Goal: Transaction & Acquisition: Book appointment/travel/reservation

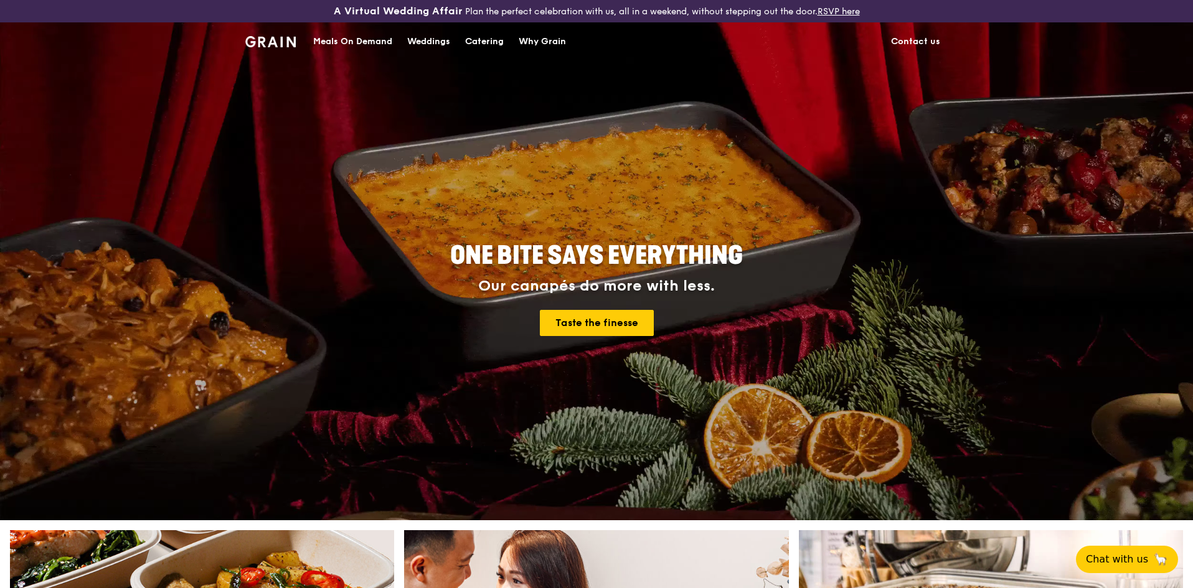
click at [481, 40] on div "Catering" at bounding box center [484, 41] width 39 height 37
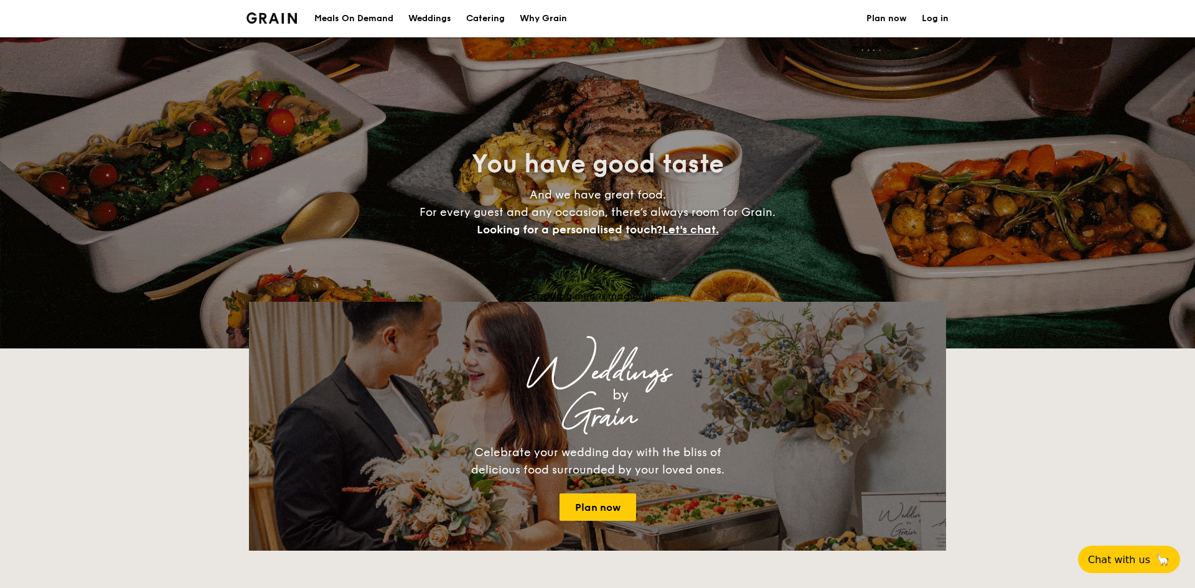
select select
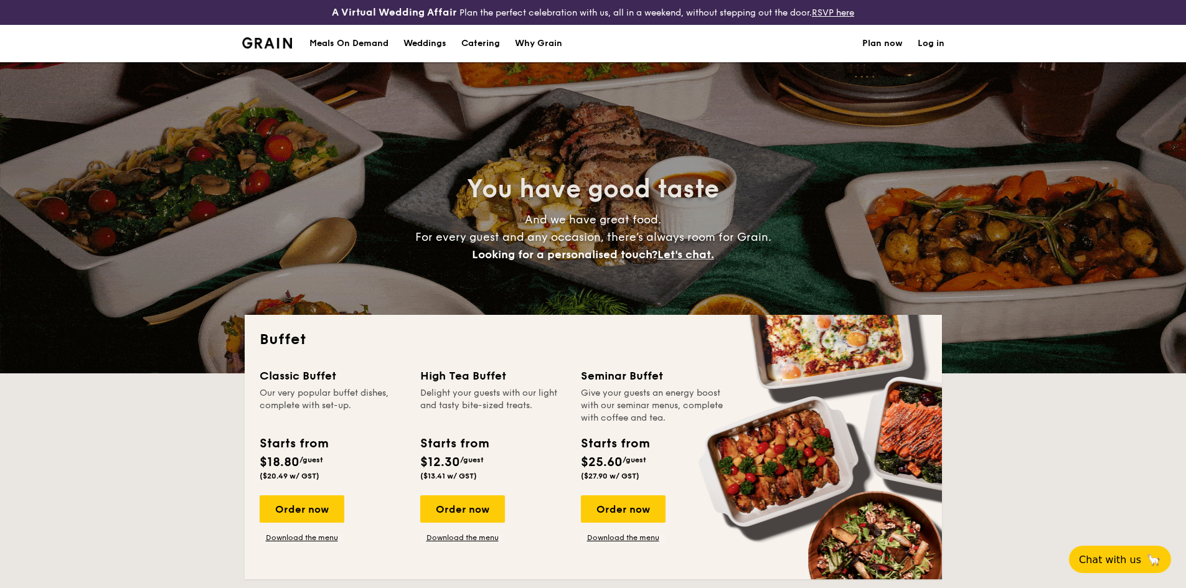
click at [335, 44] on div "Meals On Demand" at bounding box center [348, 43] width 79 height 37
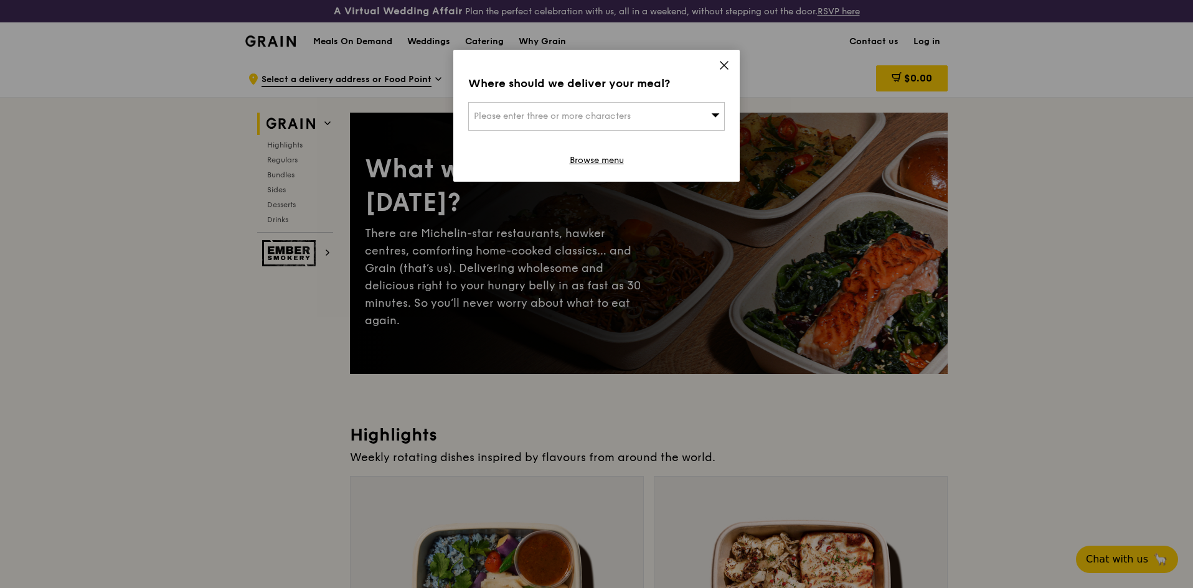
click at [718, 112] on icon at bounding box center [715, 114] width 9 height 9
click at [722, 65] on icon at bounding box center [723, 65] width 11 height 11
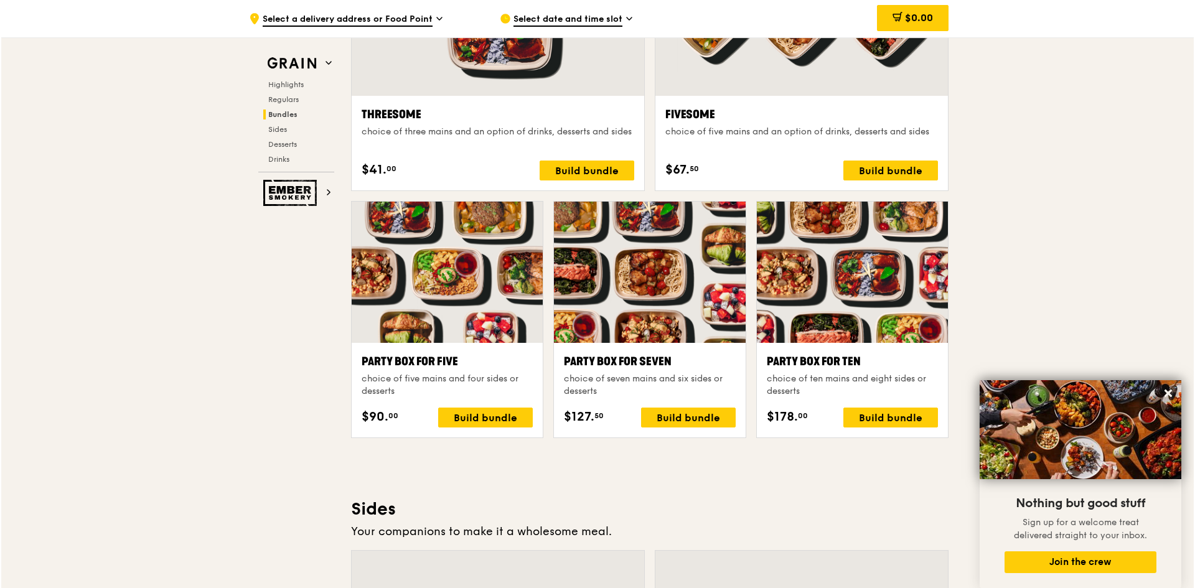
scroll to position [2361, 0]
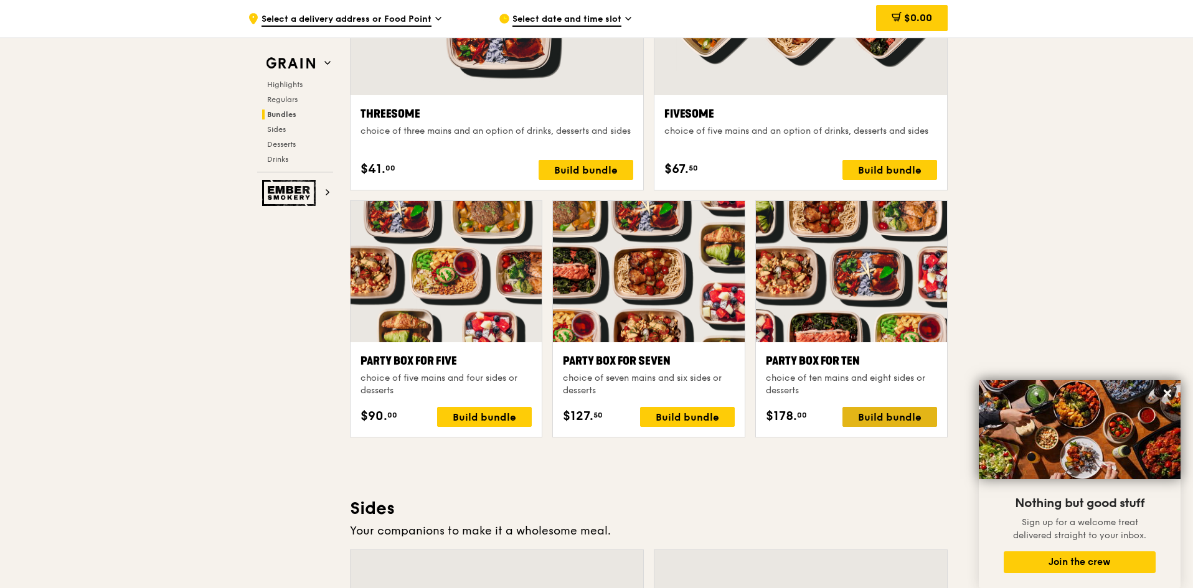
click at [874, 415] on div "Build bundle" at bounding box center [889, 417] width 95 height 20
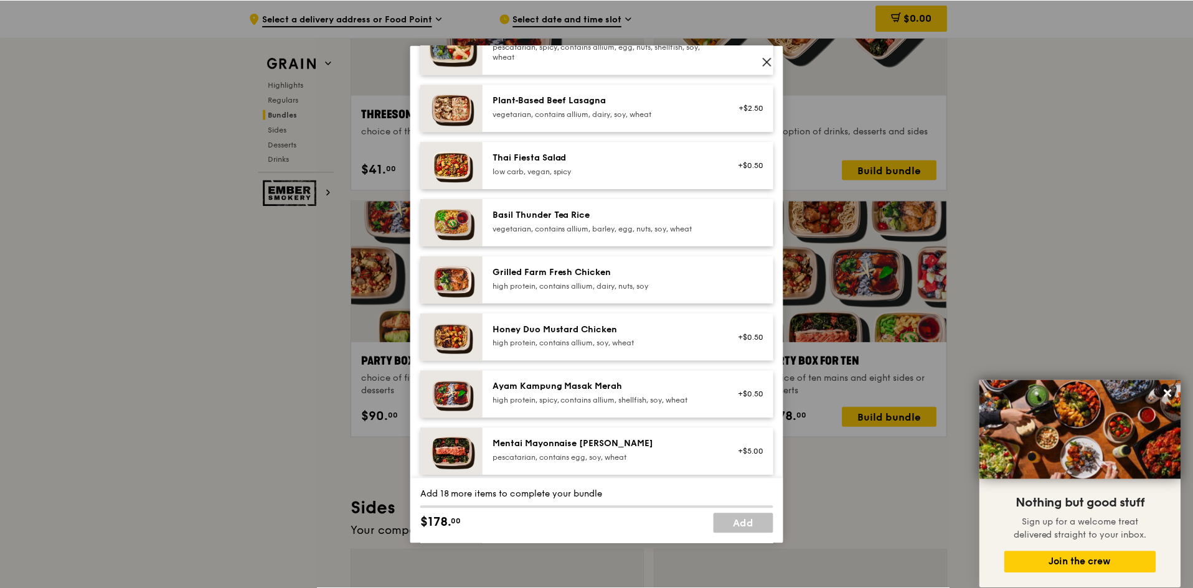
scroll to position [0, 0]
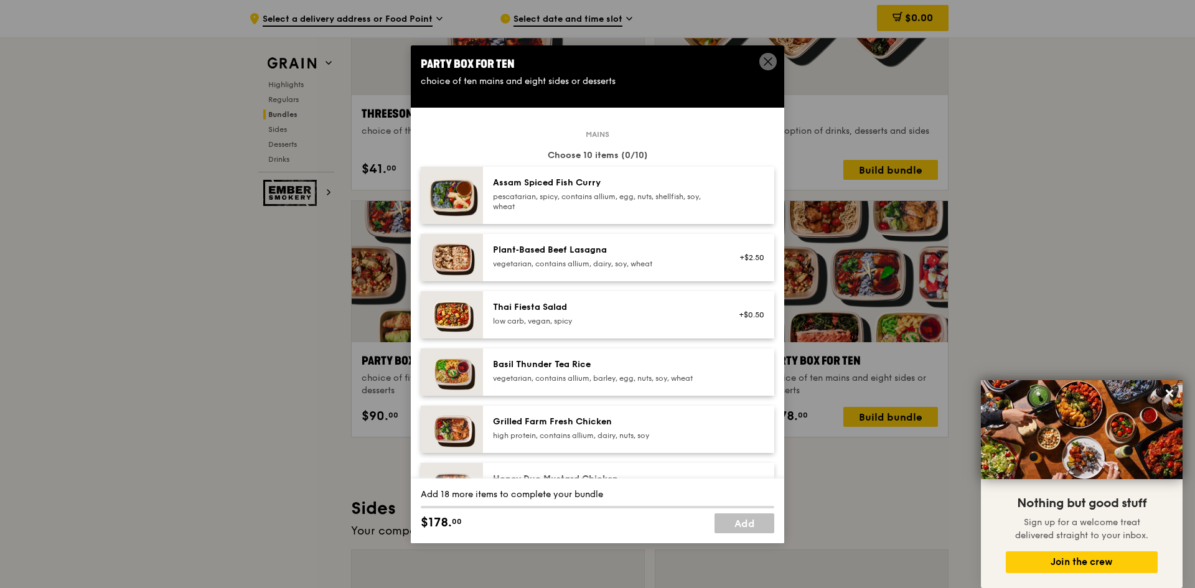
click at [654, 200] on div "pescatarian, spicy, contains allium, egg, nuts, shellfish, soy, wheat" at bounding box center [604, 202] width 223 height 20
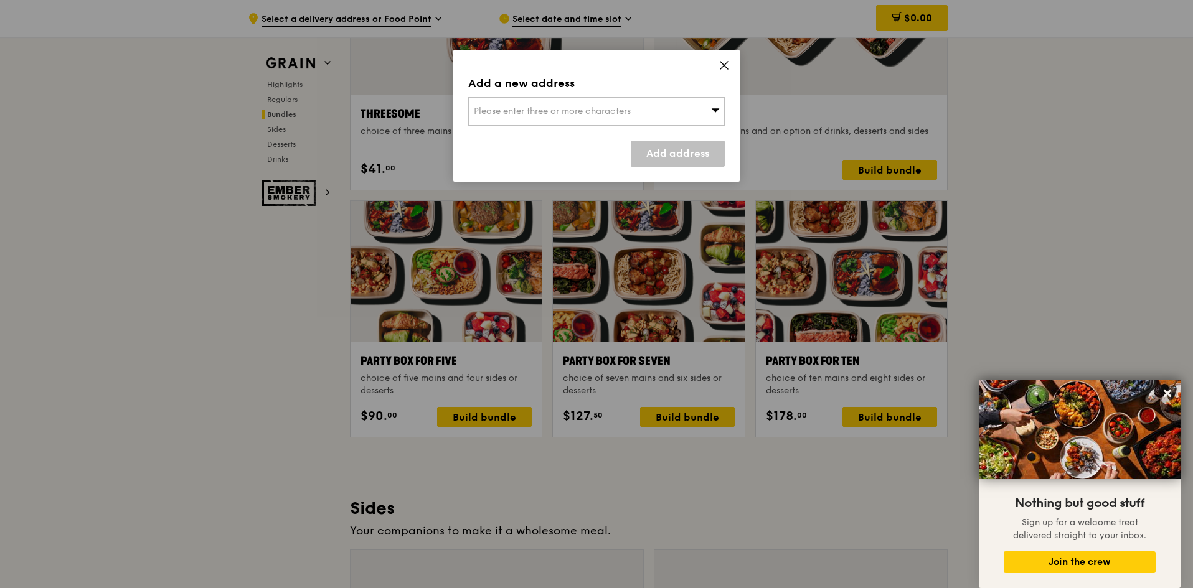
click at [702, 112] on div "Please enter three or more characters" at bounding box center [596, 111] width 256 height 29
click at [657, 114] on input "search" at bounding box center [596, 111] width 255 height 27
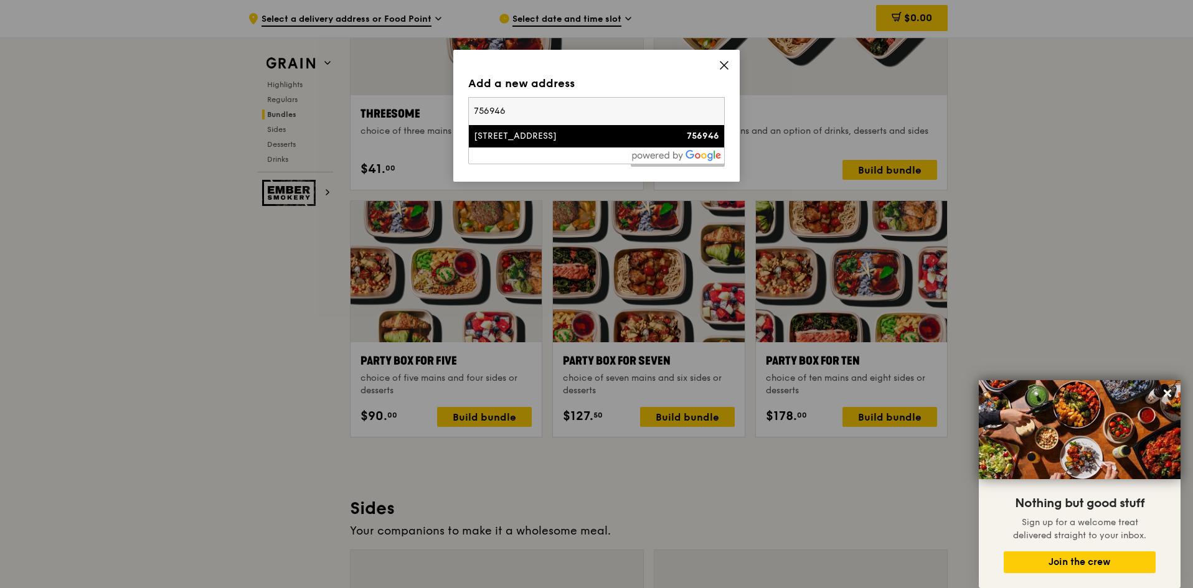
type input "756946"
click at [633, 141] on div "11 Canberra Walk, Parc Canberra" at bounding box center [566, 136] width 184 height 12
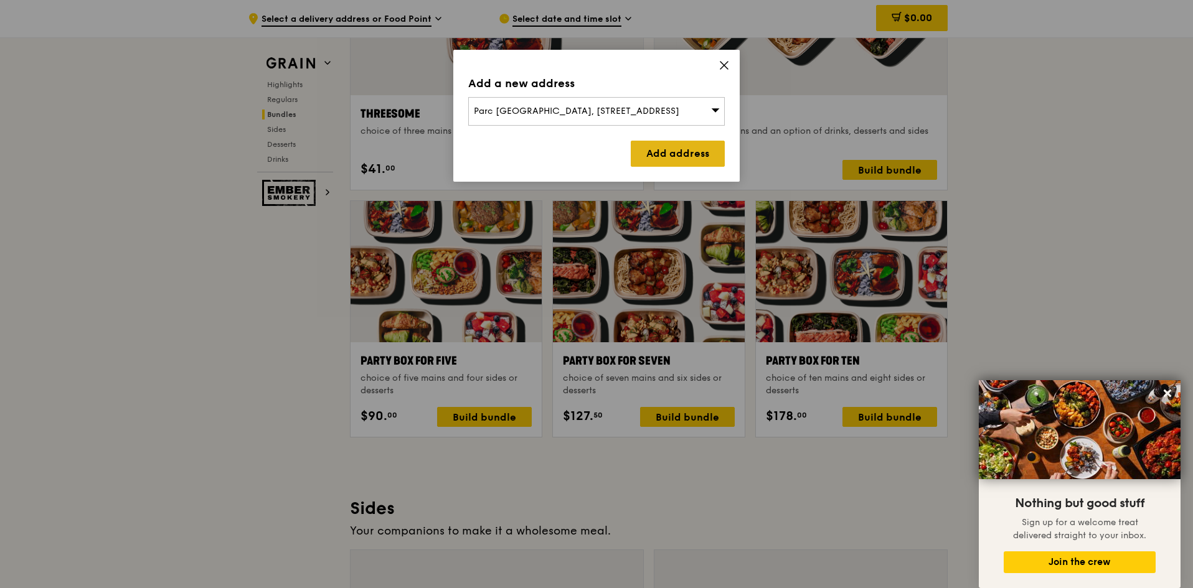
click at [657, 147] on link "Add address" at bounding box center [678, 154] width 94 height 26
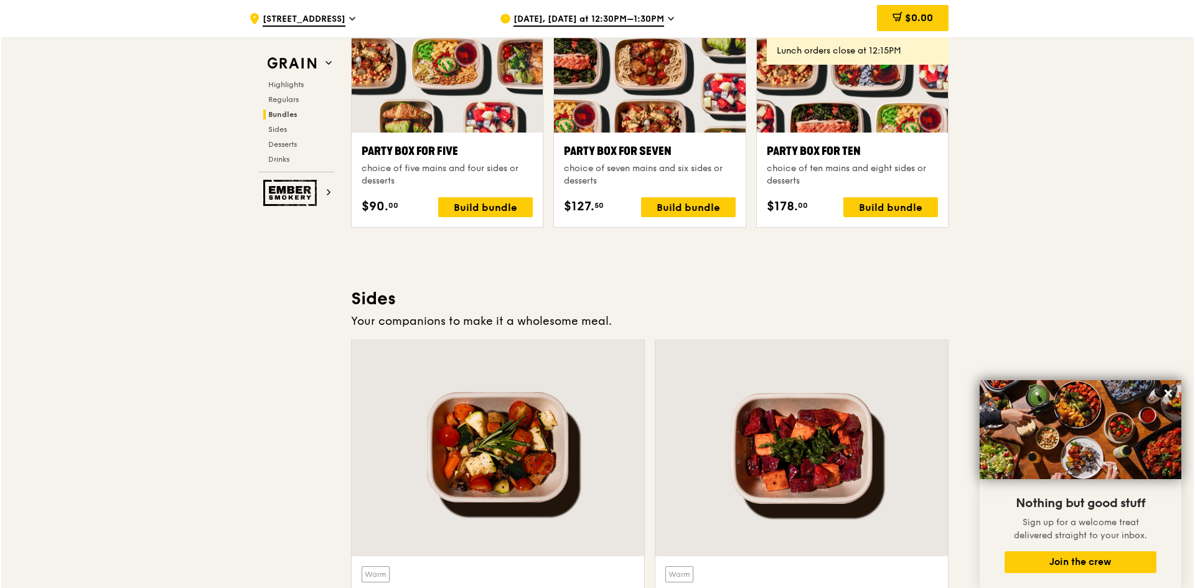
scroll to position [2485, 0]
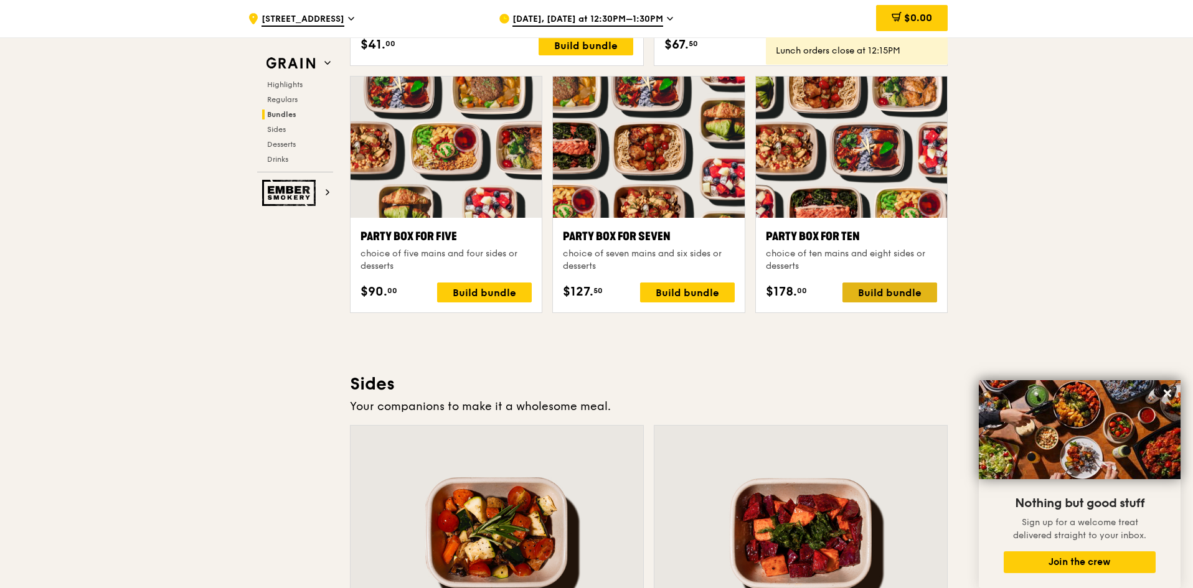
click at [897, 291] on div "Build bundle" at bounding box center [889, 293] width 95 height 20
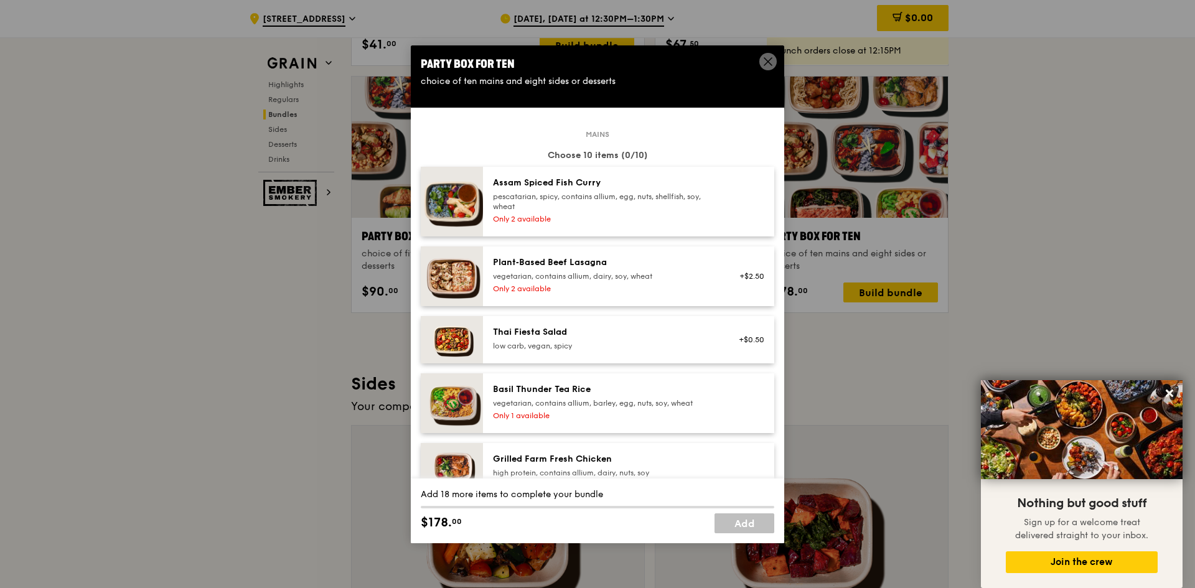
click at [674, 205] on div "pescatarian, spicy, contains allium, egg, nuts, shellfish, soy, wheat" at bounding box center [604, 202] width 223 height 20
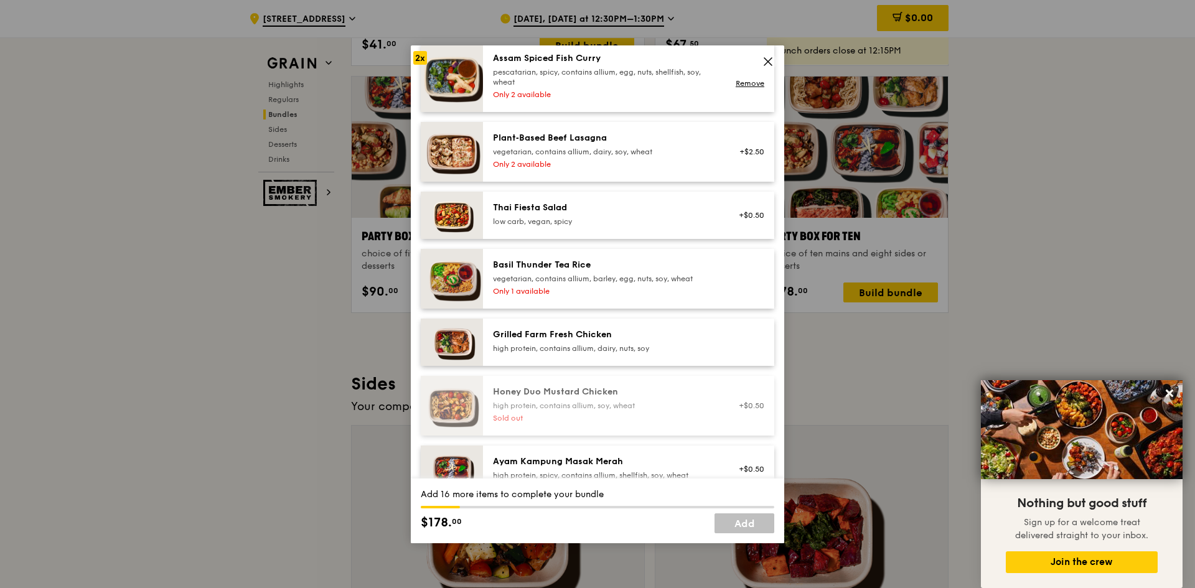
click at [705, 344] on div "high protein, contains allium, dairy, nuts, soy" at bounding box center [604, 349] width 223 height 10
click at [649, 347] on div "high protein, contains allium, dairy, nuts, soy" at bounding box center [604, 349] width 223 height 10
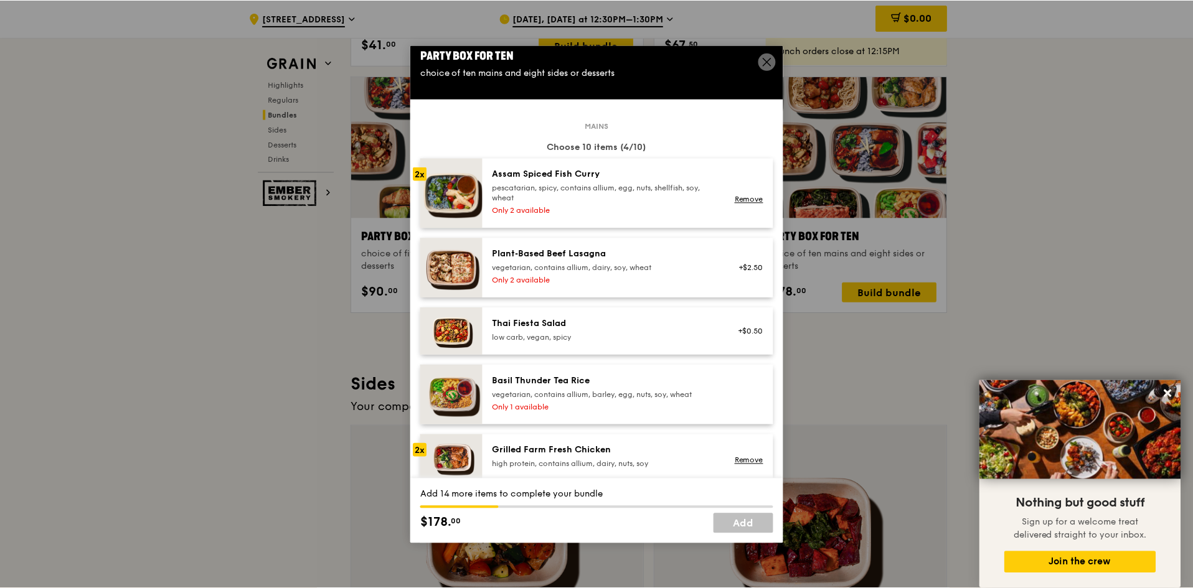
scroll to position [0, 0]
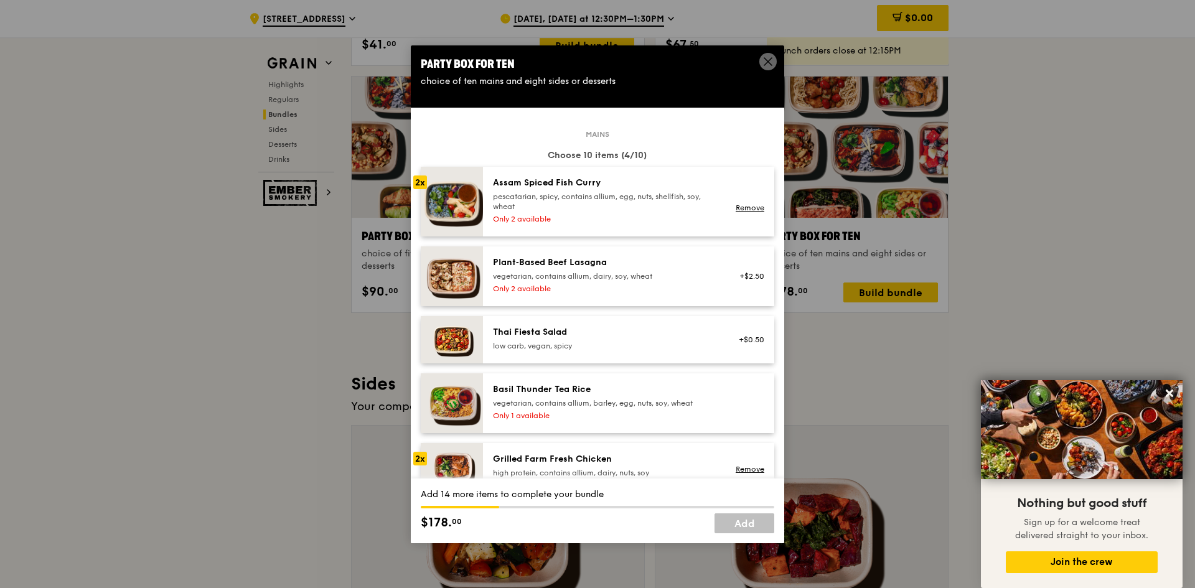
click at [765, 57] on icon at bounding box center [768, 61] width 11 height 11
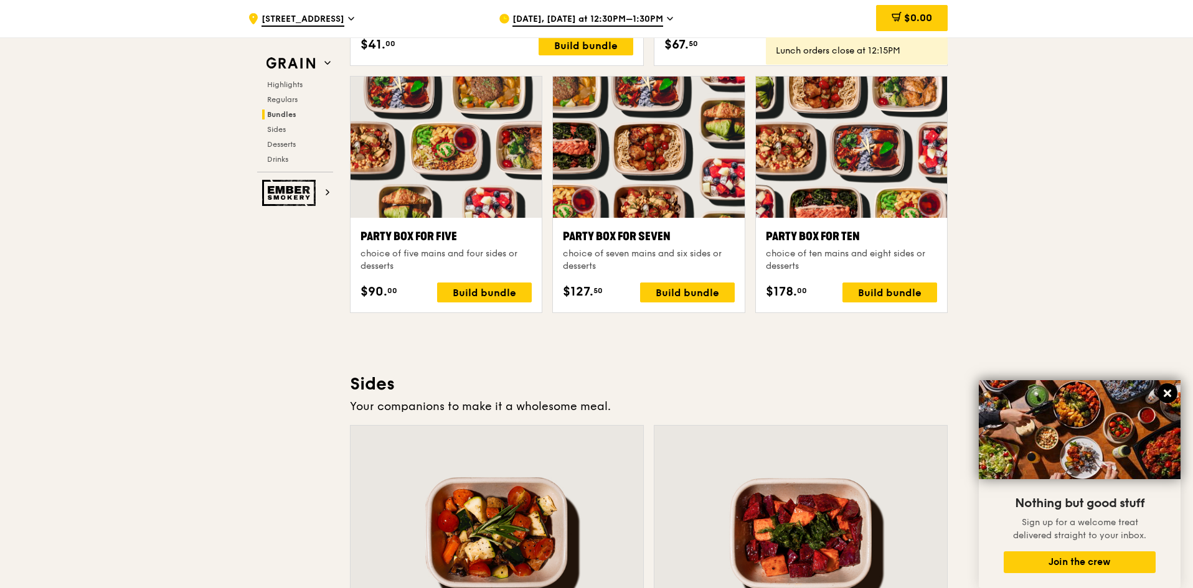
click at [1166, 390] on icon at bounding box center [1167, 393] width 11 height 11
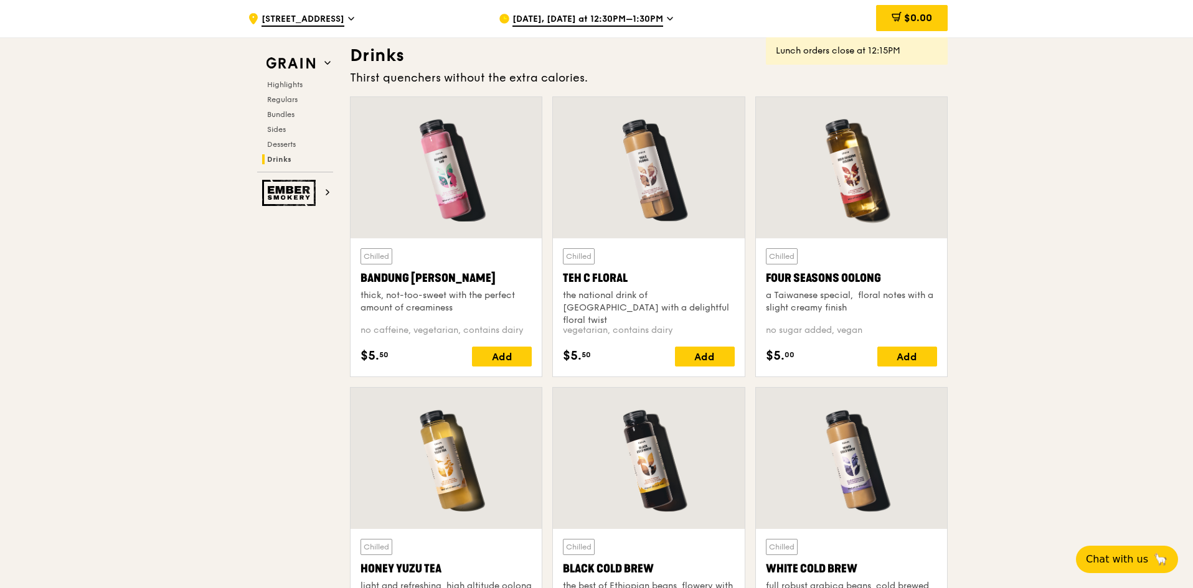
scroll to position [4291, 0]
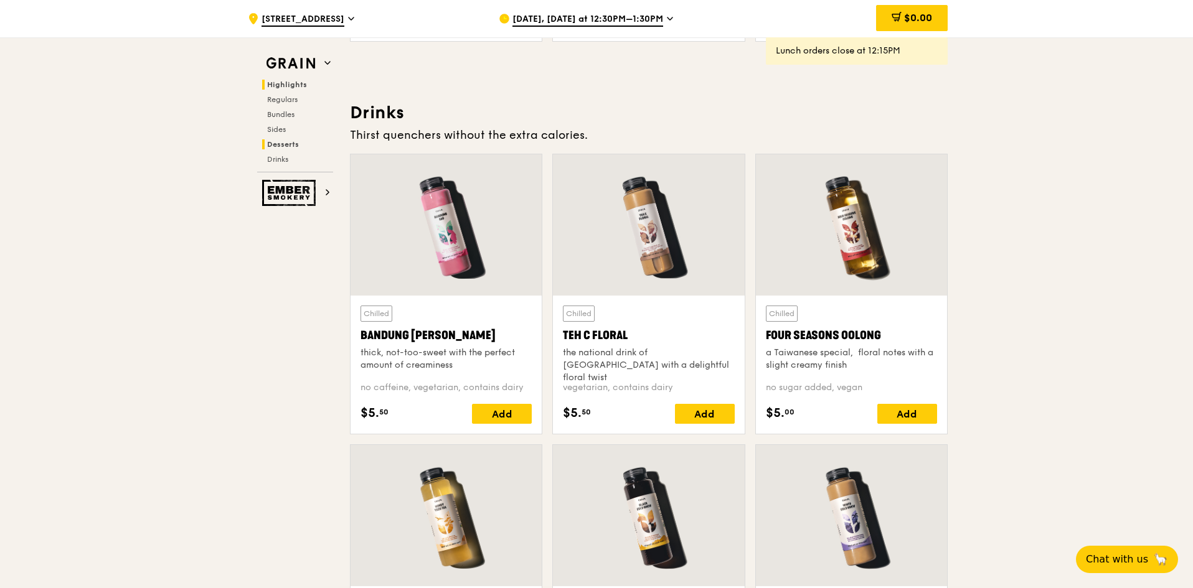
click at [280, 82] on span "Highlights" at bounding box center [287, 84] width 40 height 9
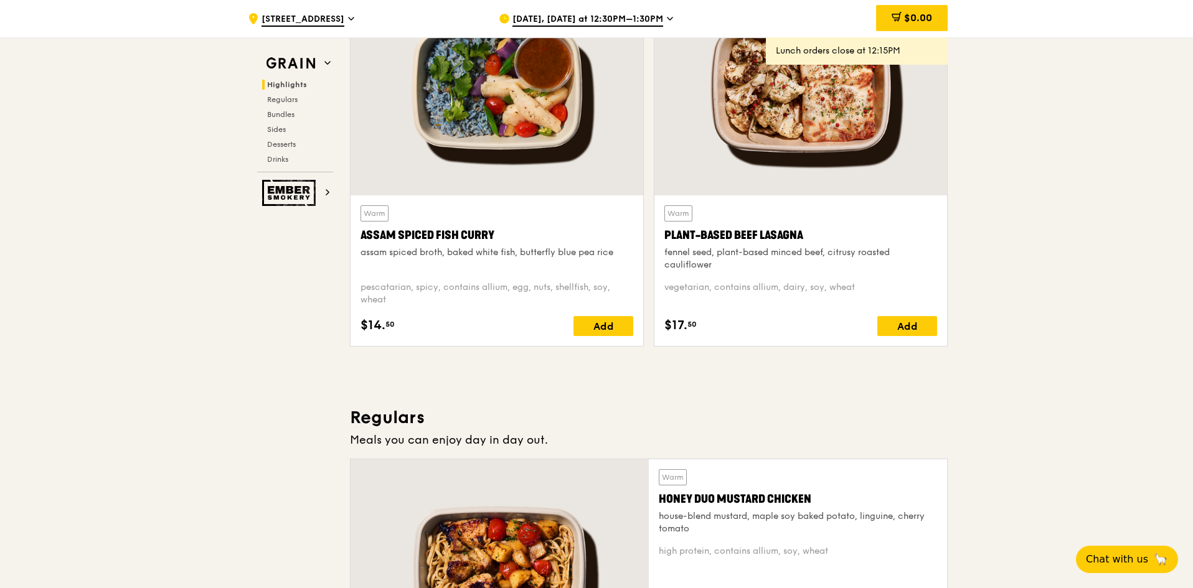
scroll to position [498, 0]
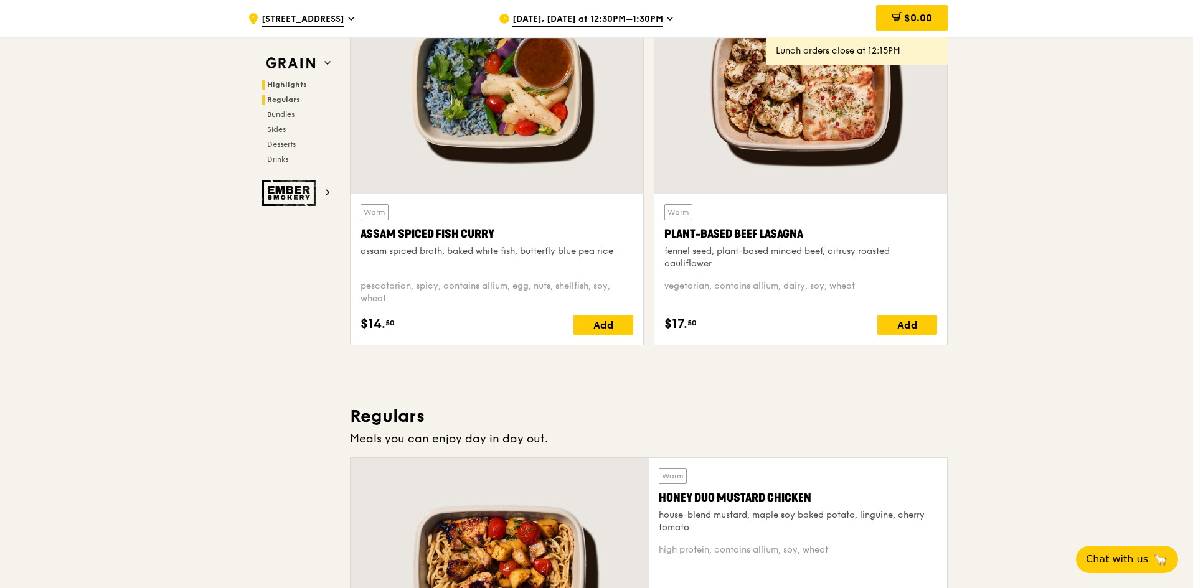
click at [281, 98] on span "Regulars" at bounding box center [283, 99] width 33 height 9
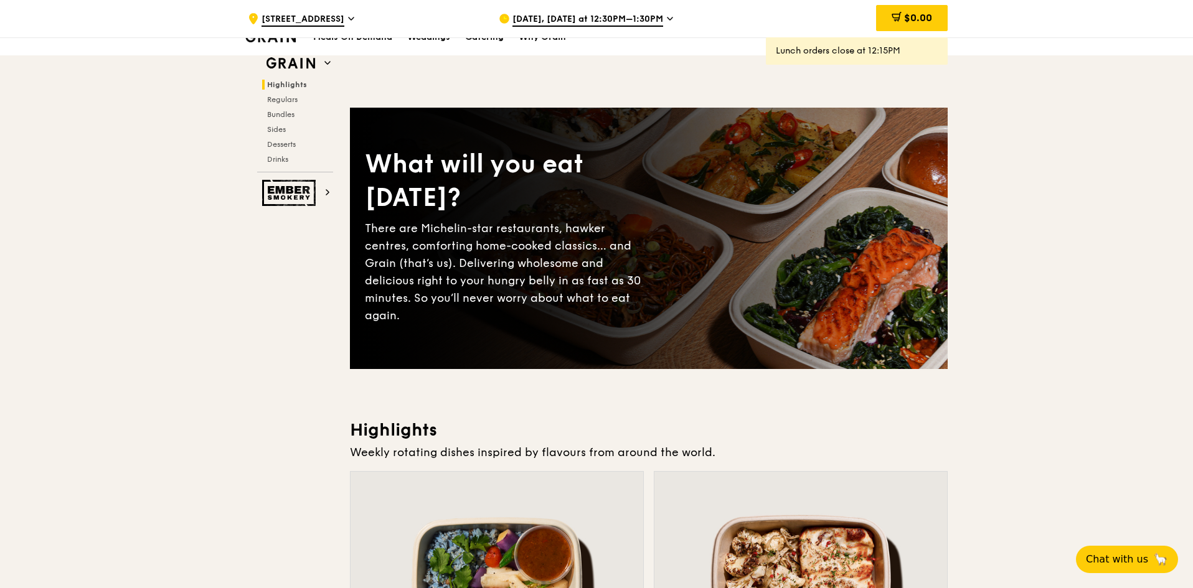
scroll to position [0, 0]
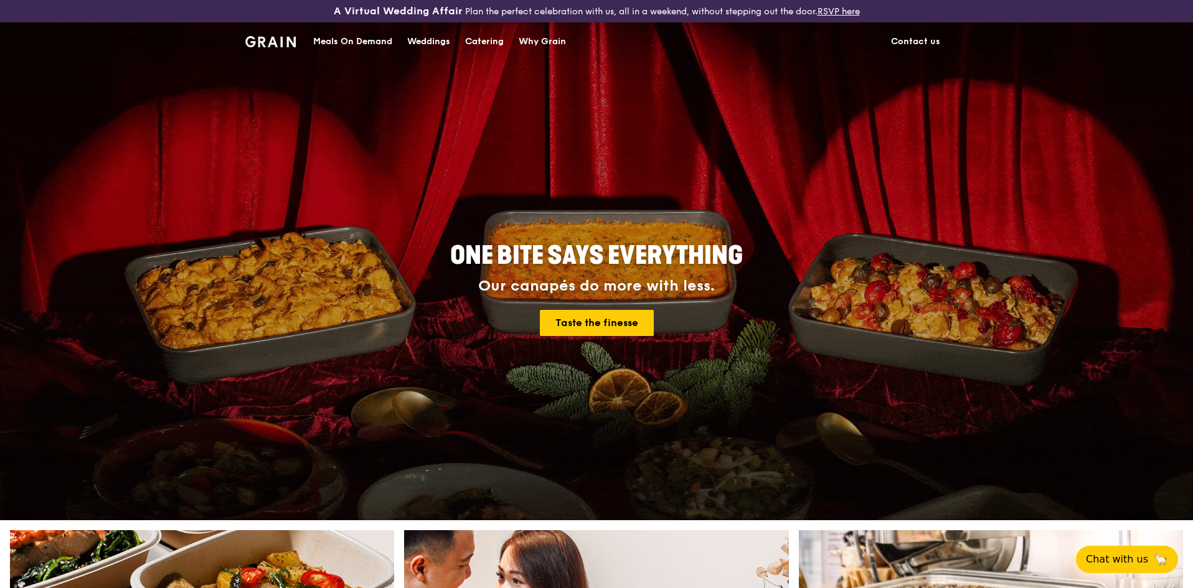
click at [484, 38] on div "Catering" at bounding box center [484, 41] width 39 height 37
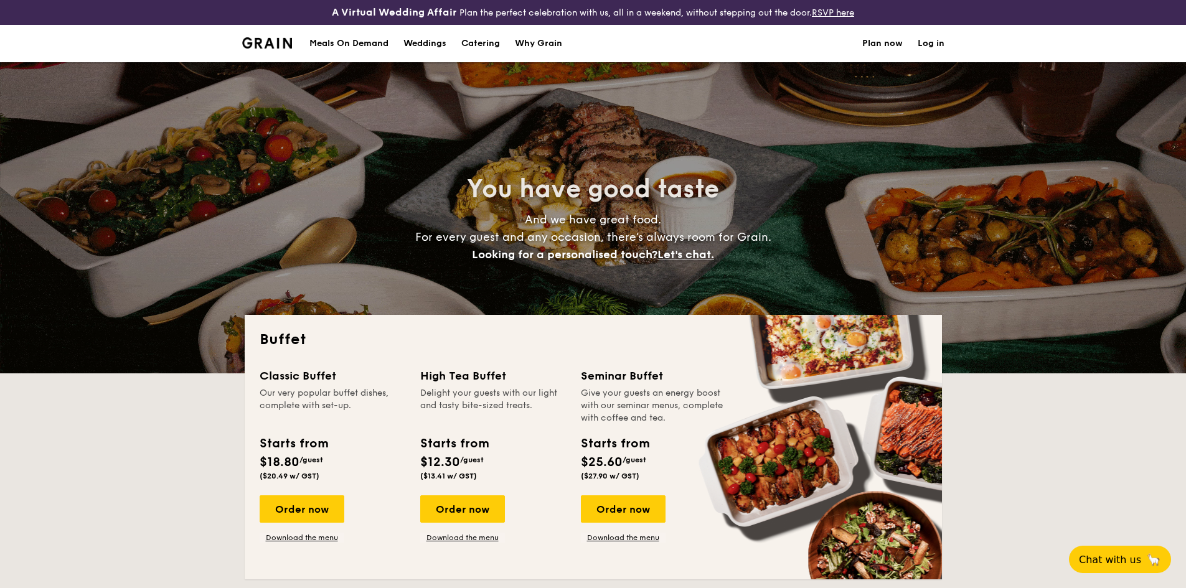
select select
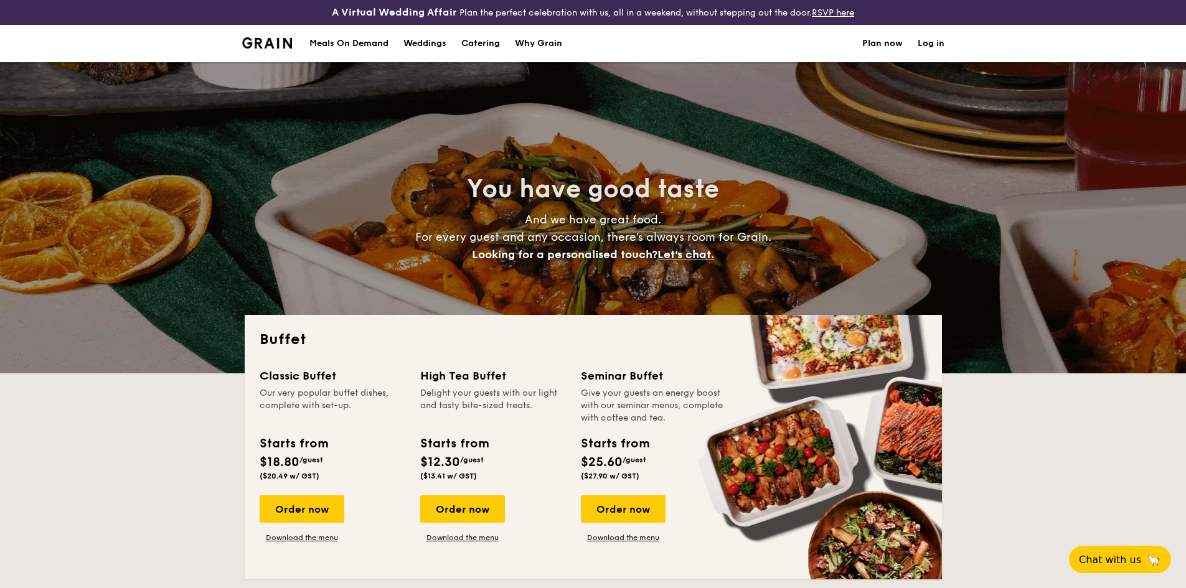
click at [423, 40] on div "Weddings" at bounding box center [424, 43] width 43 height 37
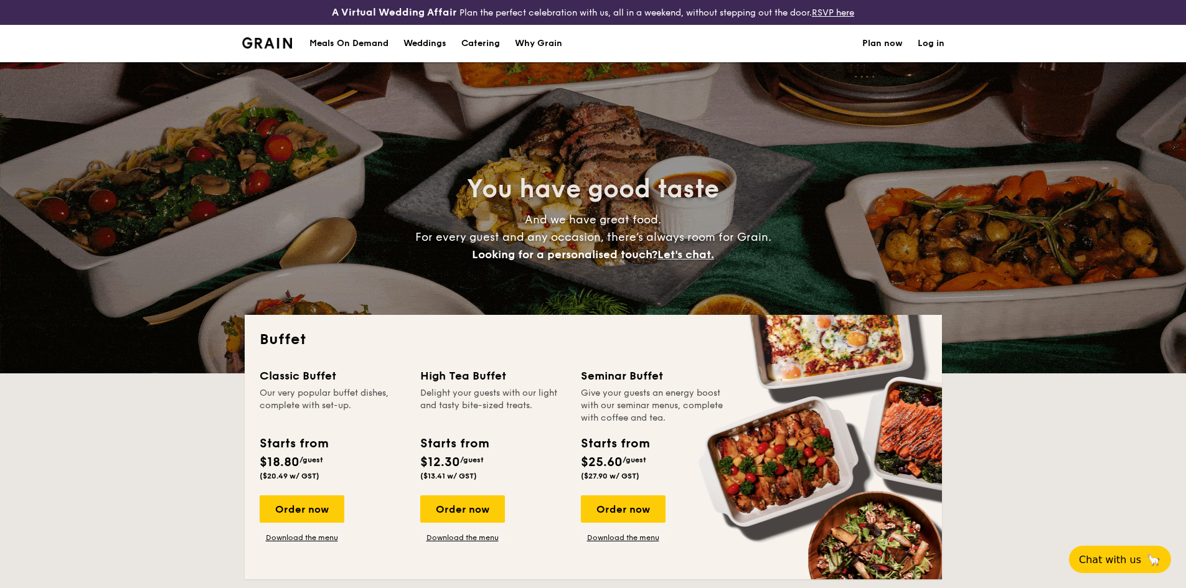
select select
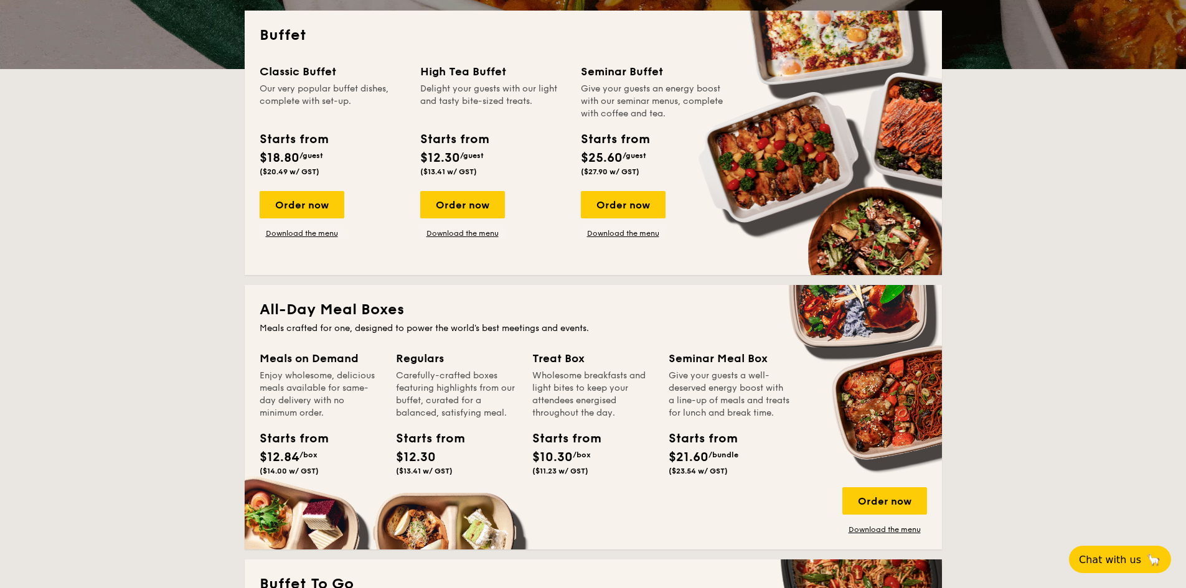
scroll to position [311, 0]
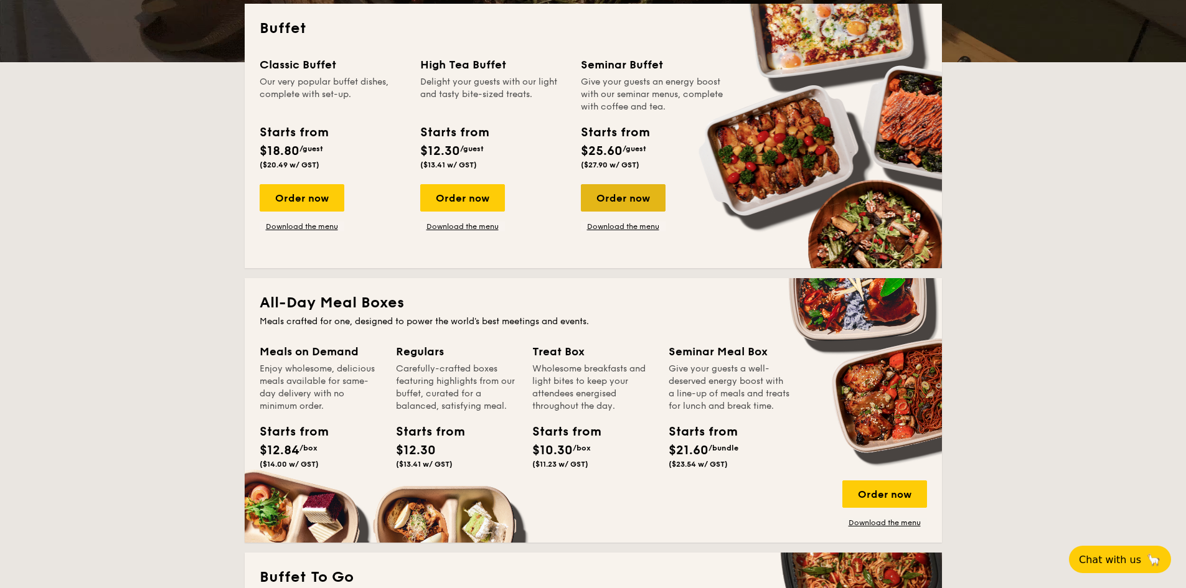
click at [632, 192] on div "Order now" at bounding box center [623, 197] width 85 height 27
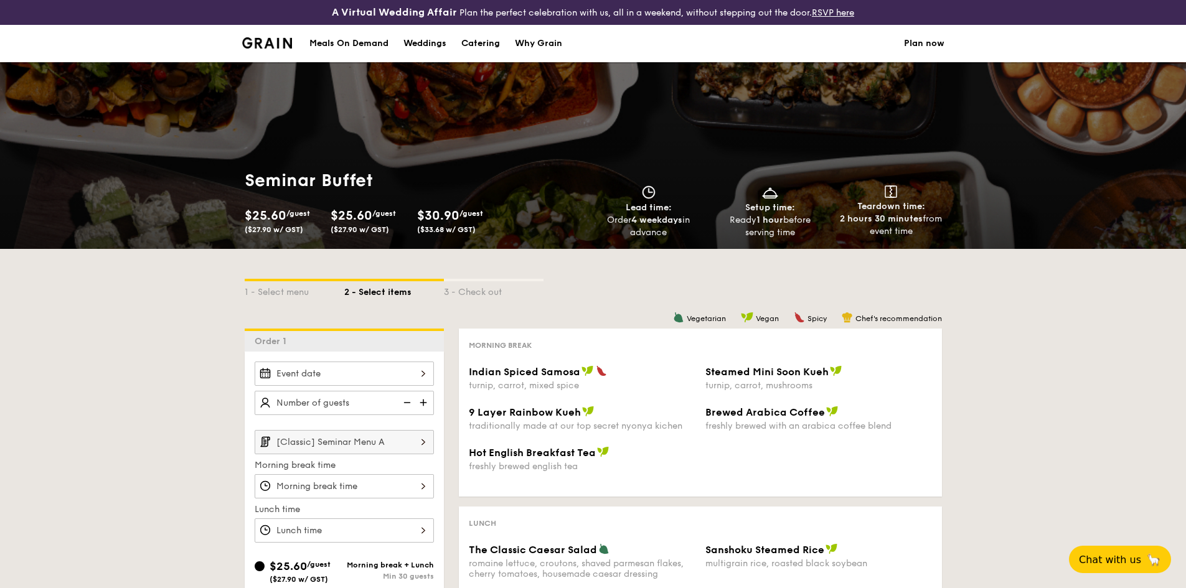
click at [421, 372] on div at bounding box center [344, 374] width 179 height 24
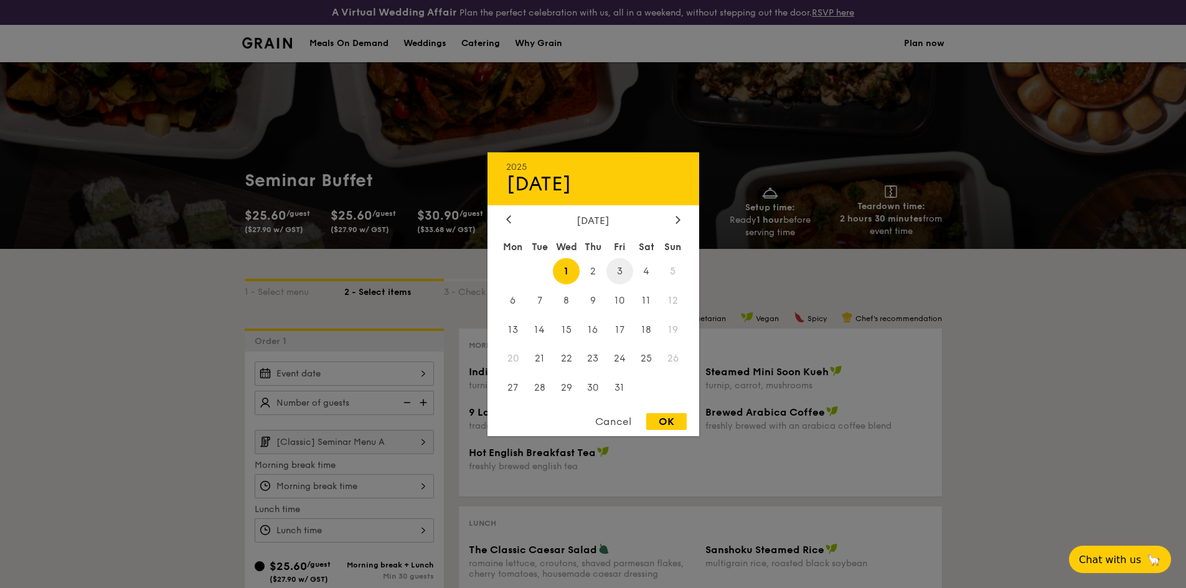
click at [620, 267] on span "3" at bounding box center [619, 271] width 27 height 27
click at [664, 418] on div "OK" at bounding box center [666, 421] width 40 height 17
type input "[DATE]"
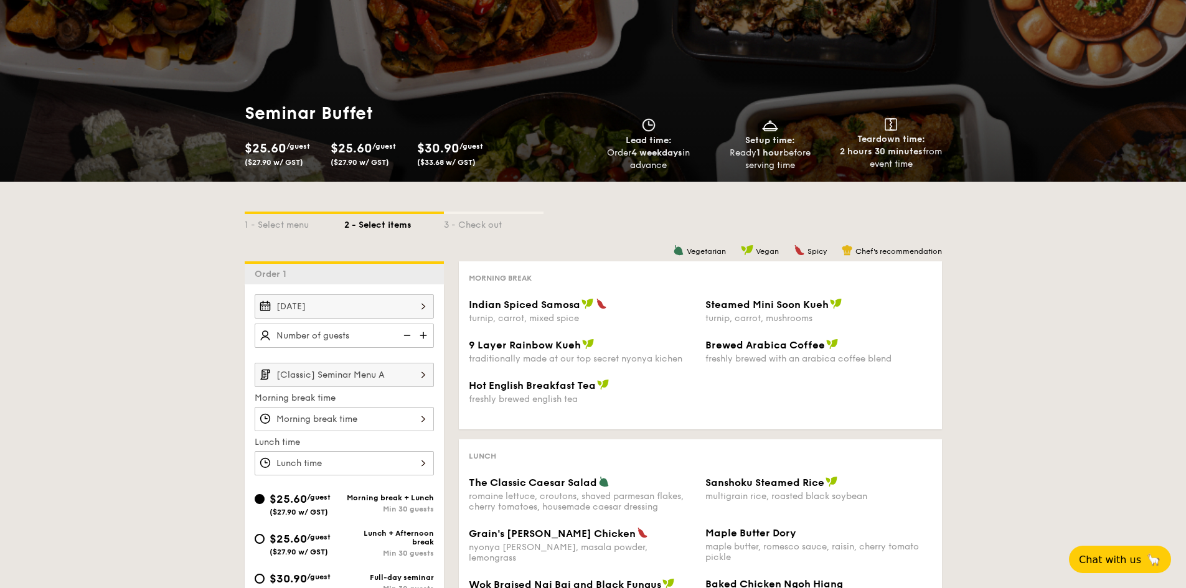
scroll to position [187, 0]
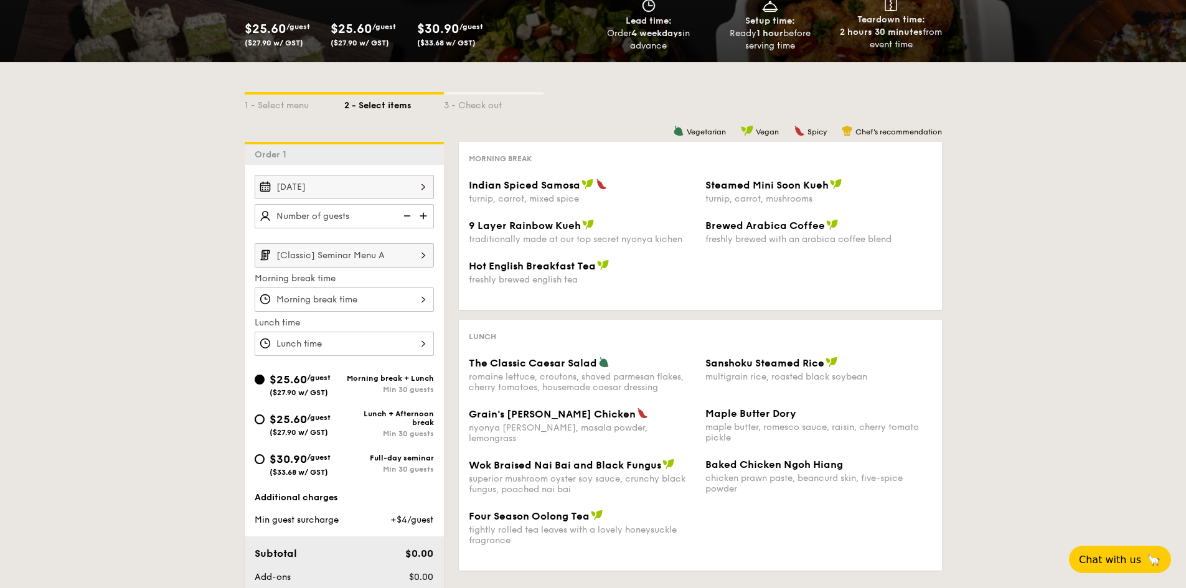
click at [424, 217] on img at bounding box center [424, 216] width 19 height 24
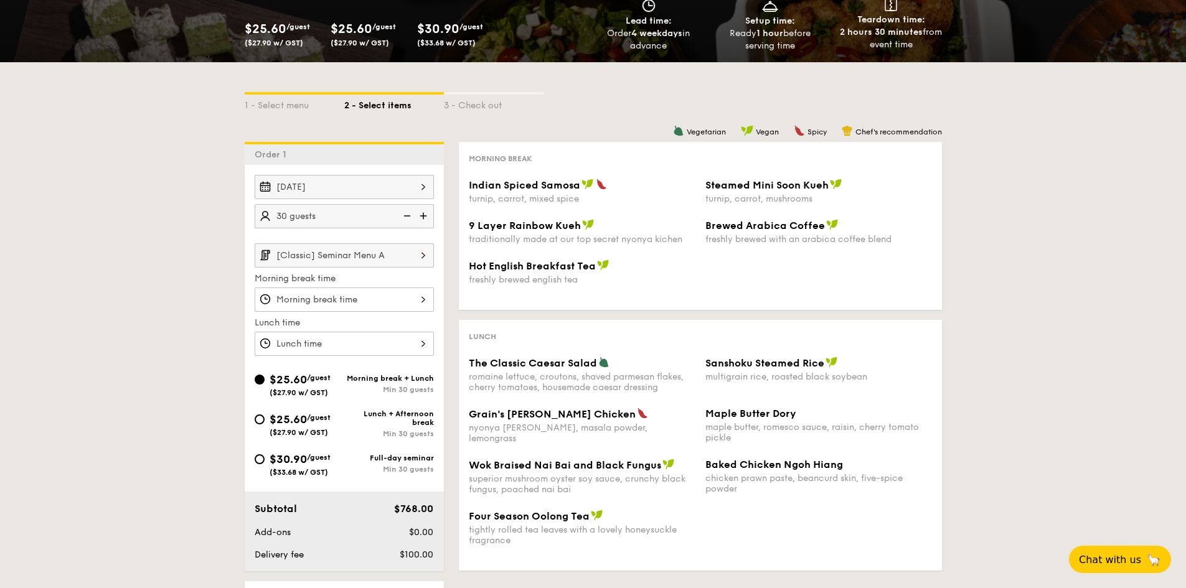
click at [424, 217] on img at bounding box center [424, 216] width 19 height 24
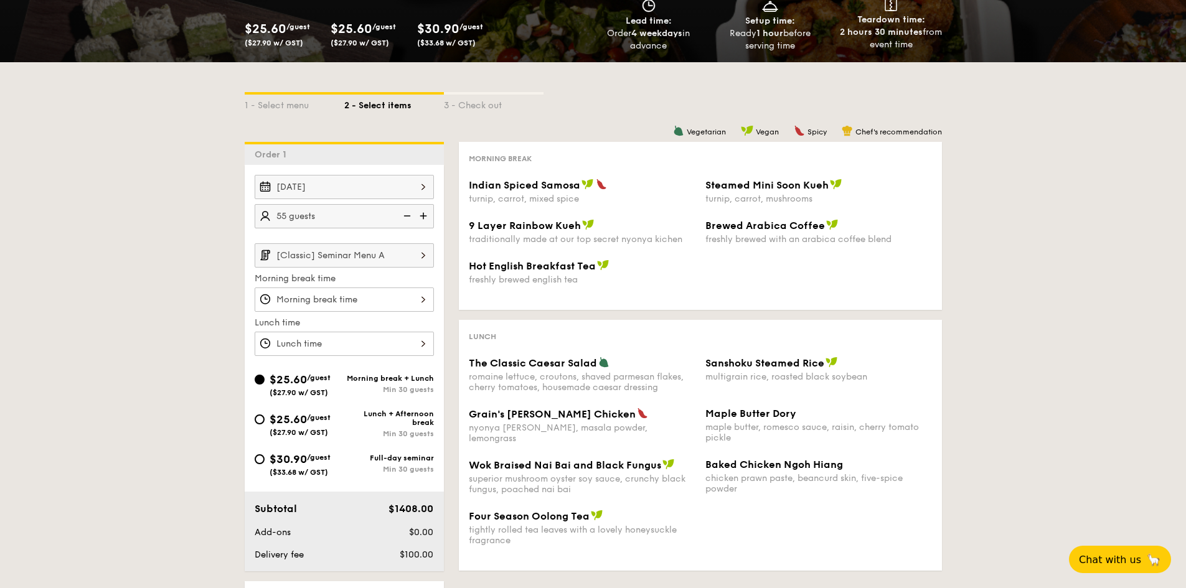
click at [424, 217] on img at bounding box center [424, 216] width 19 height 24
click at [410, 215] on img at bounding box center [406, 216] width 19 height 24
click at [424, 214] on img at bounding box center [424, 216] width 19 height 24
type input "60 guests"
click at [407, 256] on input "[Classic] Seminar Menu A" at bounding box center [344, 255] width 179 height 24
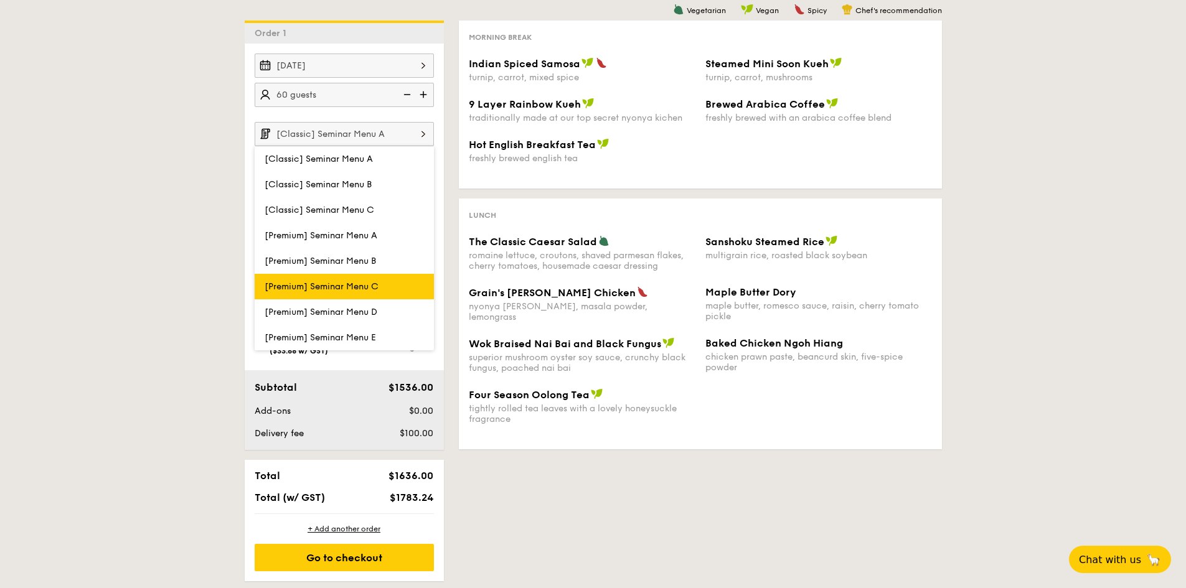
scroll to position [311, 0]
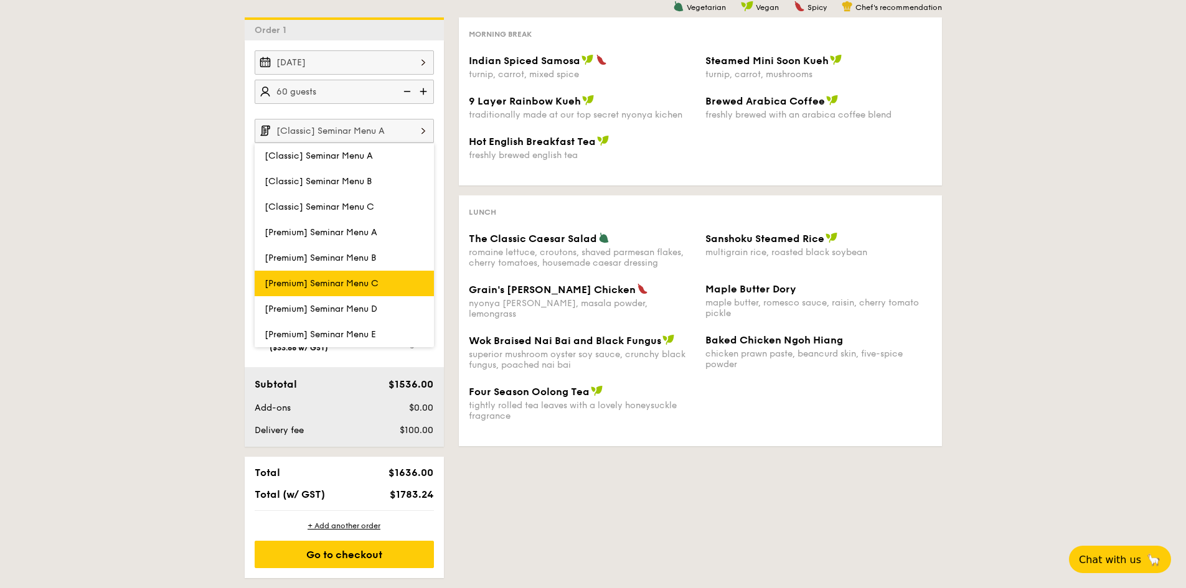
click at [388, 281] on label "[Premium] Seminar Menu C" at bounding box center [344, 284] width 179 height 26
click at [0, 0] on input "[Premium] Seminar Menu C" at bounding box center [0, 0] width 0 height 0
type input "[Premium] Seminar Menu C"
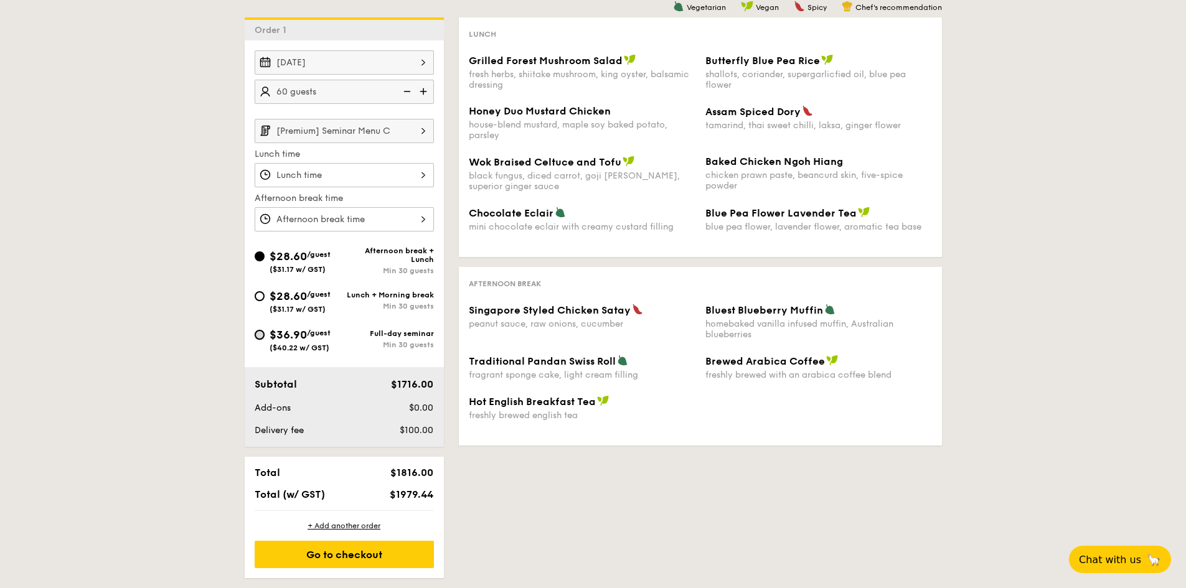
click at [260, 334] on input "$36.90 /guest ($40.22 w/ GST) Full-day seminar Min 30 guests" at bounding box center [260, 335] width 10 height 10
radio input "true"
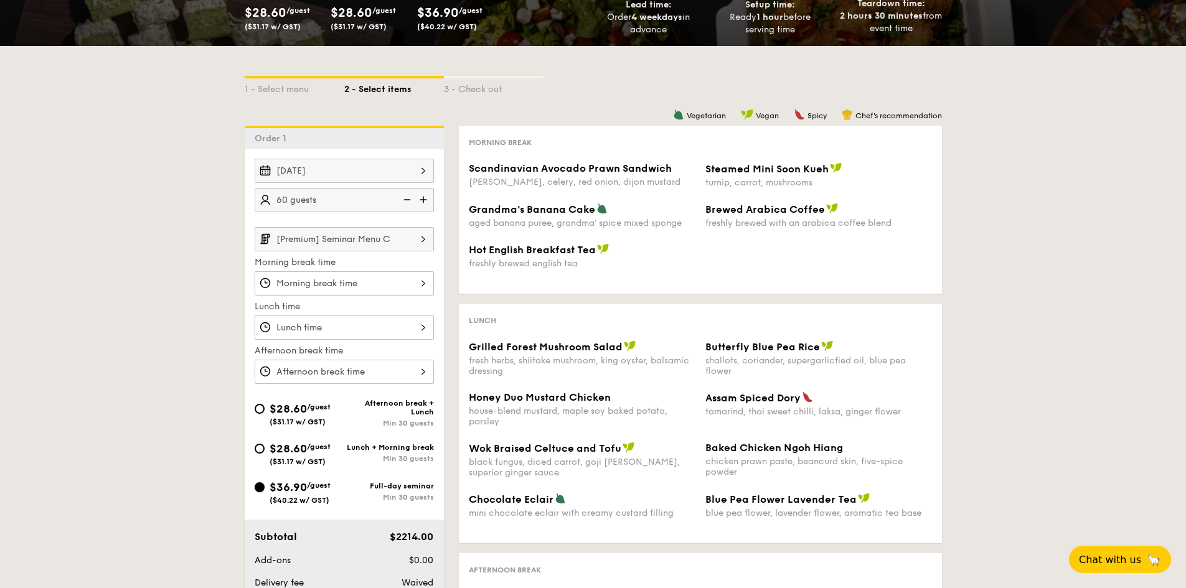
scroll to position [187, 0]
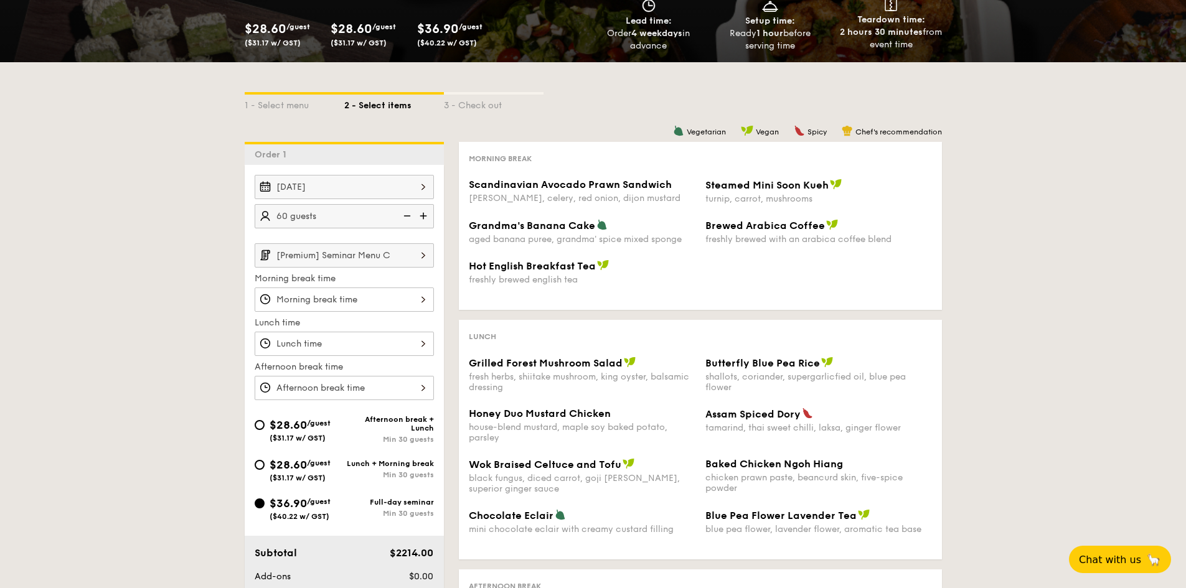
click at [419, 296] on div at bounding box center [344, 300] width 179 height 24
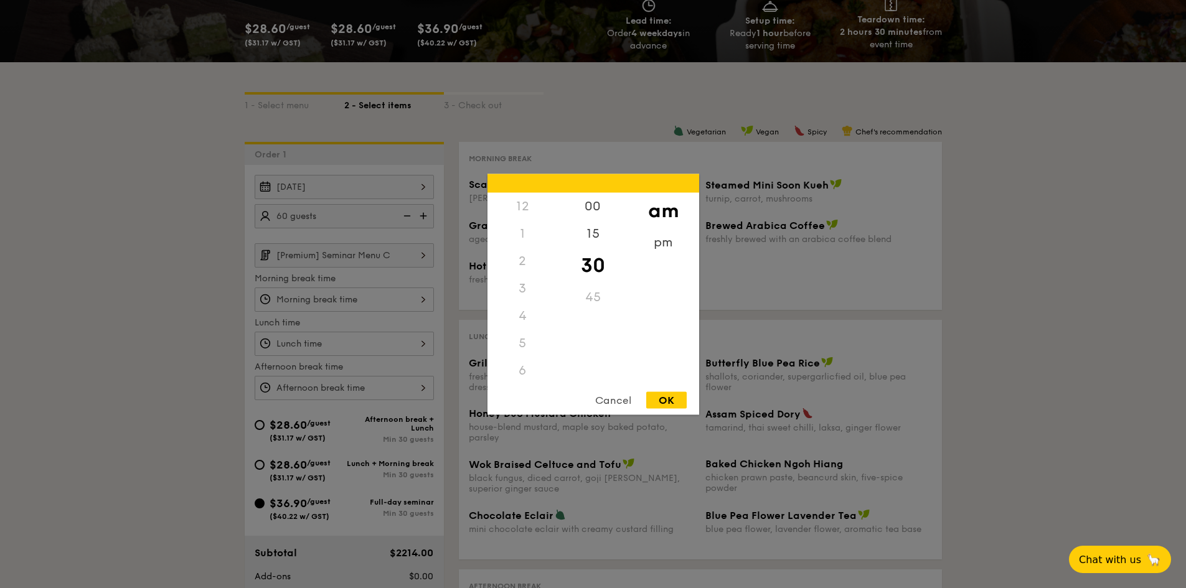
scroll to position [137, 0]
click at [525, 289] on div "8" at bounding box center [522, 293] width 70 height 36
click at [679, 403] on div "OK" at bounding box center [666, 400] width 40 height 17
type input "8:30AM"
click at [342, 343] on div "12 1 2 3 4 5 6 7 8 9 10 11 00 15 30 45 am pm Cancel OK" at bounding box center [344, 344] width 179 height 24
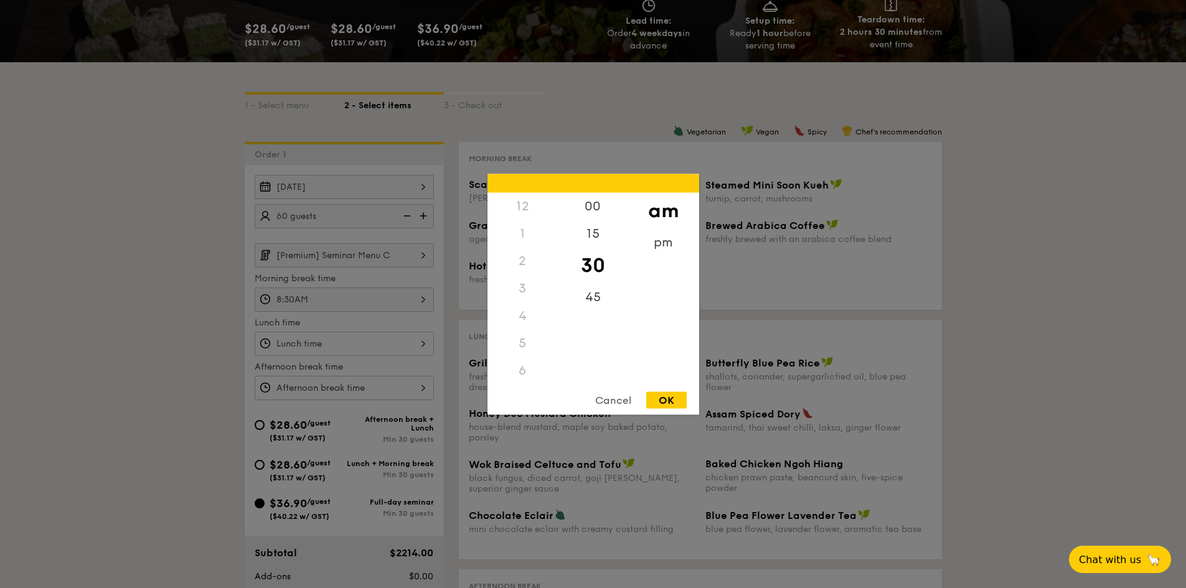
scroll to position [148, 0]
click at [342, 343] on div at bounding box center [593, 294] width 1186 height 588
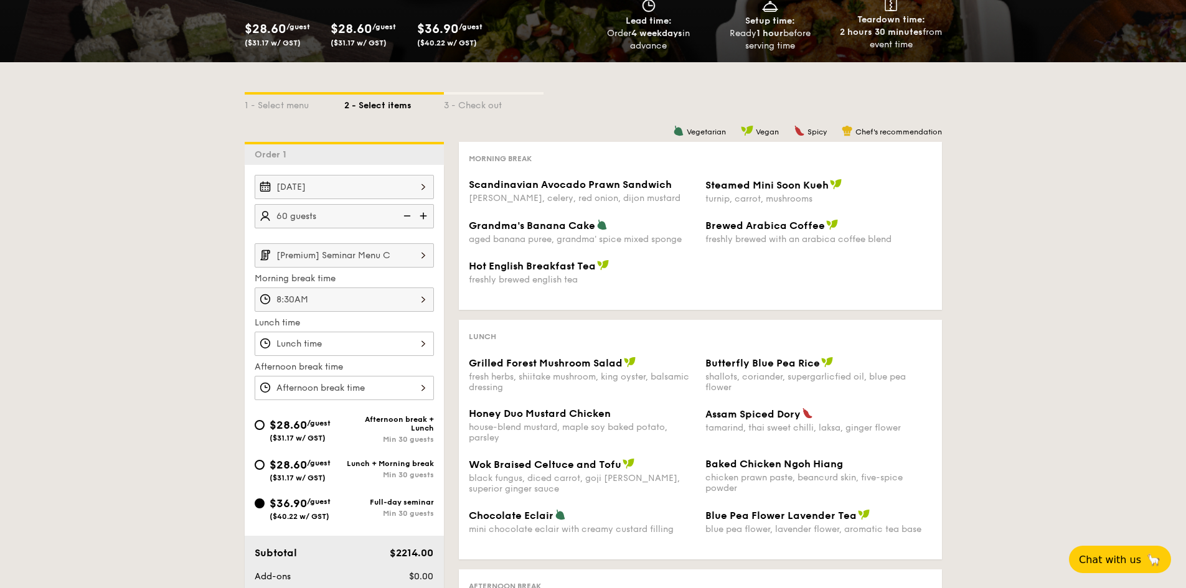
click at [362, 342] on div "12 1 2 3 4 5 6 7 8 9 10 11 00 15 30 45 am pm Cancel OK" at bounding box center [344, 344] width 179 height 24
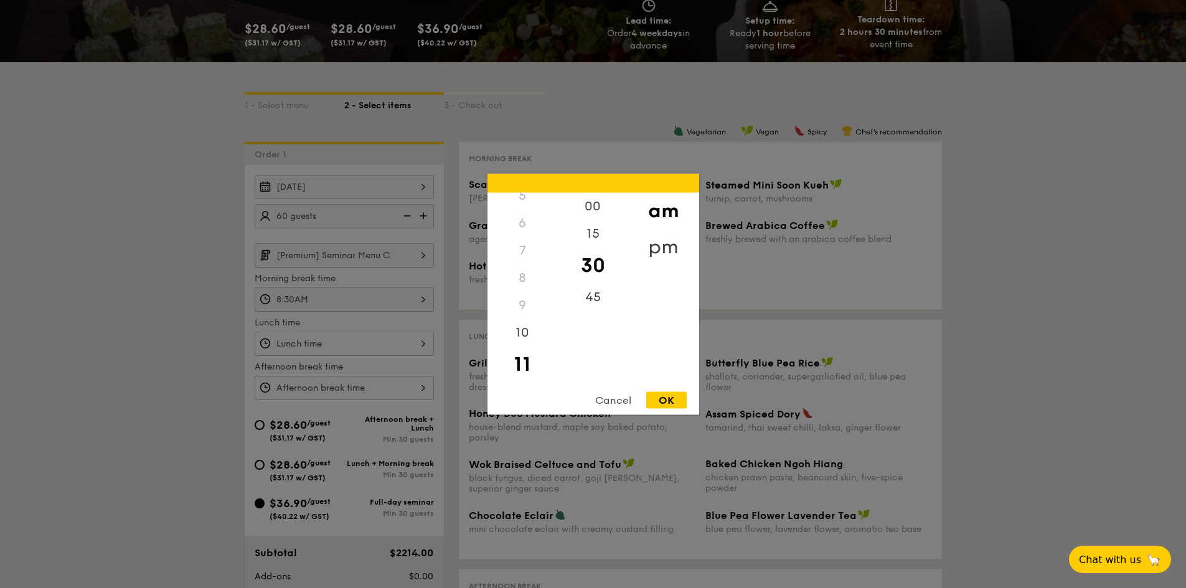
click at [673, 242] on div "pm" at bounding box center [663, 246] width 70 height 36
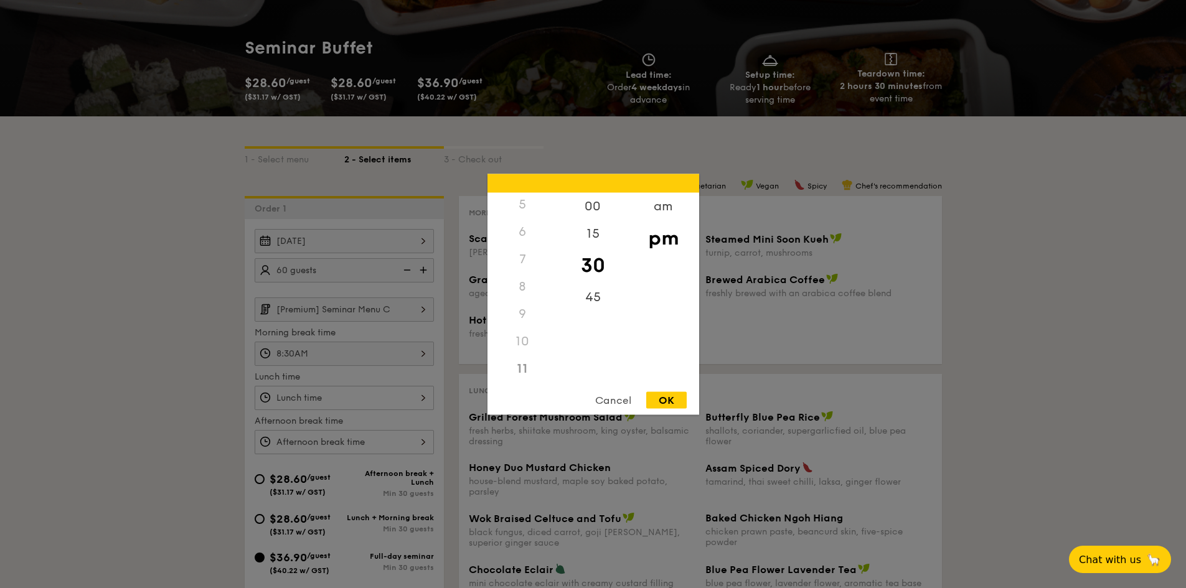
scroll to position [125, 0]
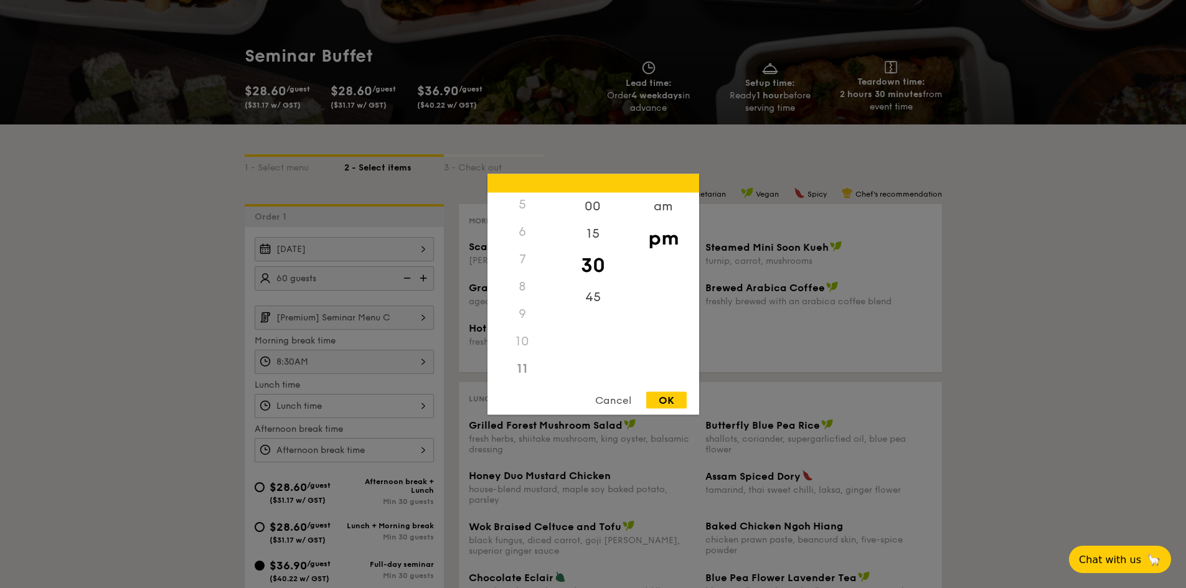
click at [522, 268] on div "7" at bounding box center [522, 258] width 70 height 27
click at [524, 256] on div "7" at bounding box center [522, 258] width 70 height 27
click at [593, 232] on div "15" at bounding box center [593, 238] width 70 height 36
click at [593, 207] on div "00" at bounding box center [593, 210] width 70 height 36
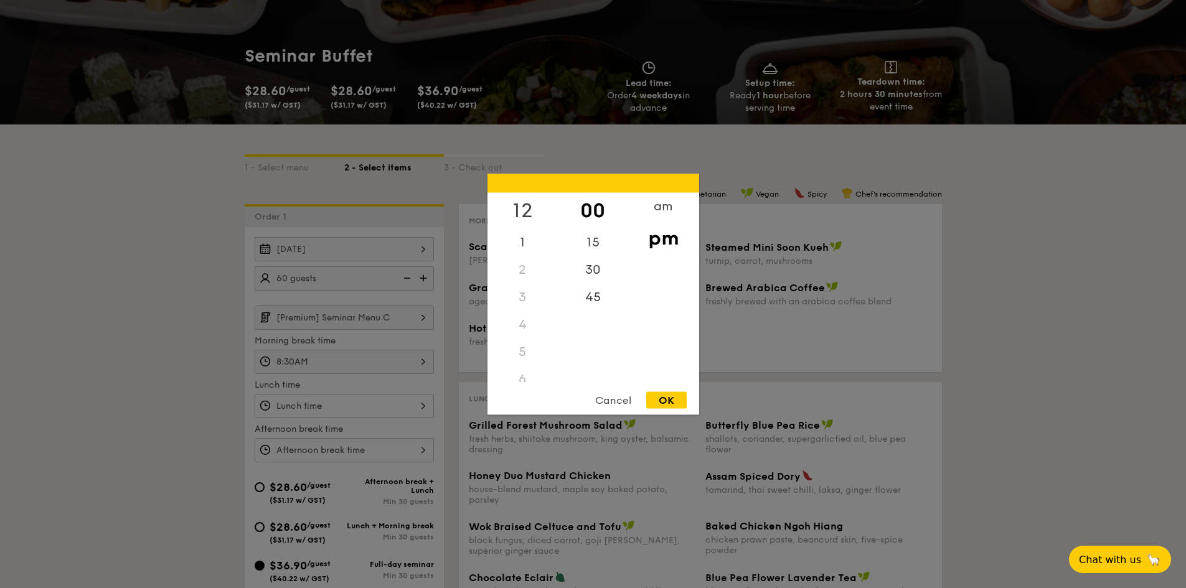
click at [519, 203] on div "12" at bounding box center [522, 210] width 70 height 36
click at [661, 400] on div "OK" at bounding box center [666, 400] width 40 height 17
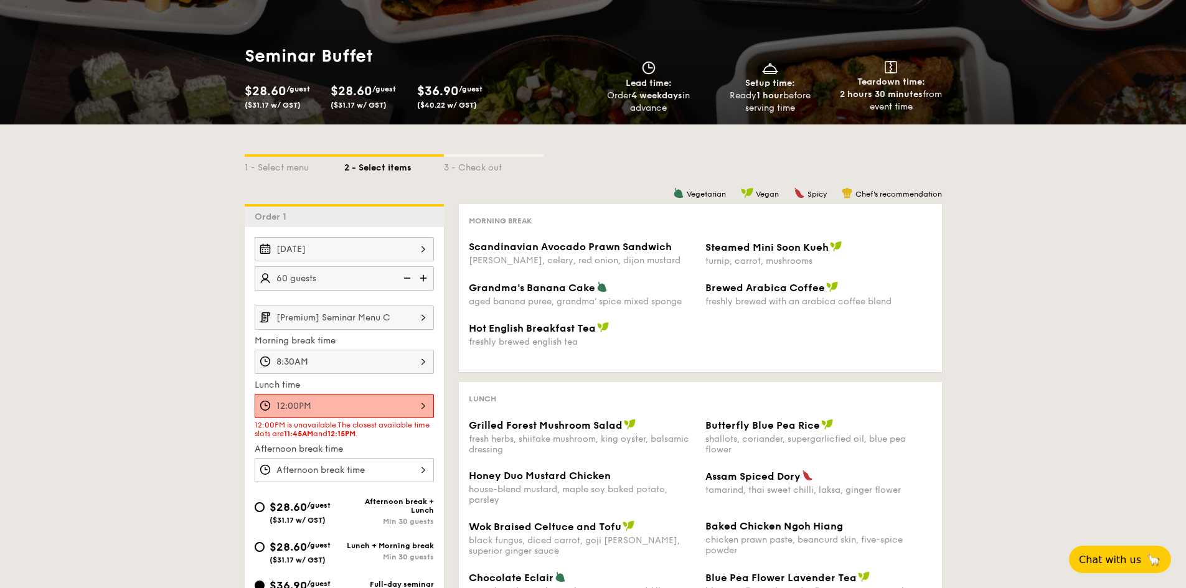
click at [420, 411] on div "12:00PM" at bounding box center [344, 406] width 179 height 24
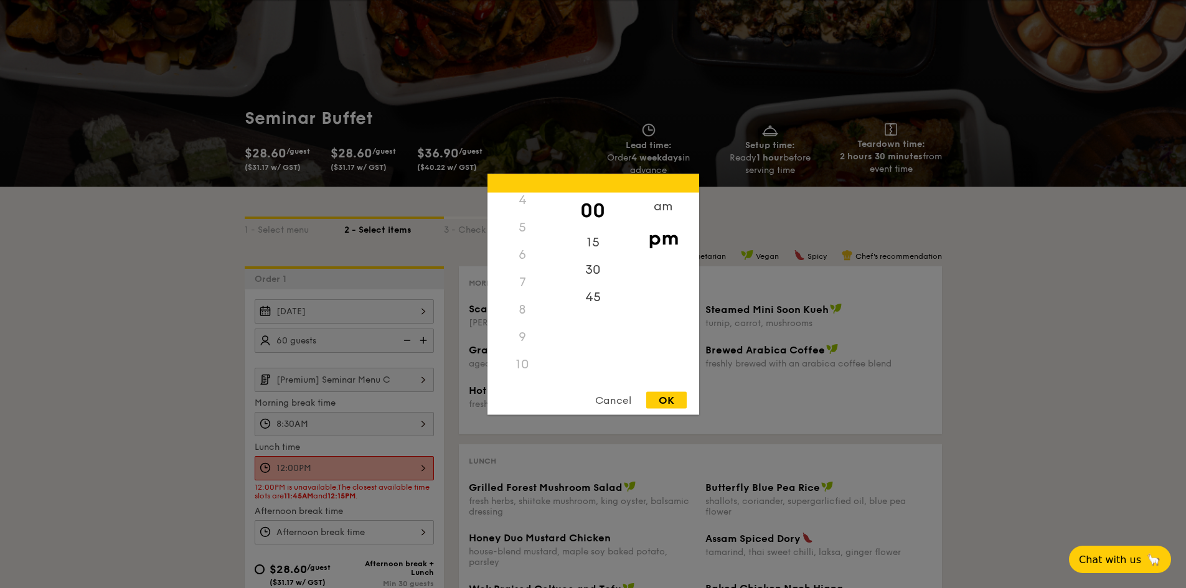
scroll to position [148, 0]
click at [522, 372] on div "11" at bounding box center [522, 368] width 70 height 27
click at [596, 243] on div "15" at bounding box center [593, 246] width 70 height 36
click at [591, 298] on div "45" at bounding box center [593, 301] width 70 height 36
click at [518, 365] on div "11" at bounding box center [522, 368] width 70 height 27
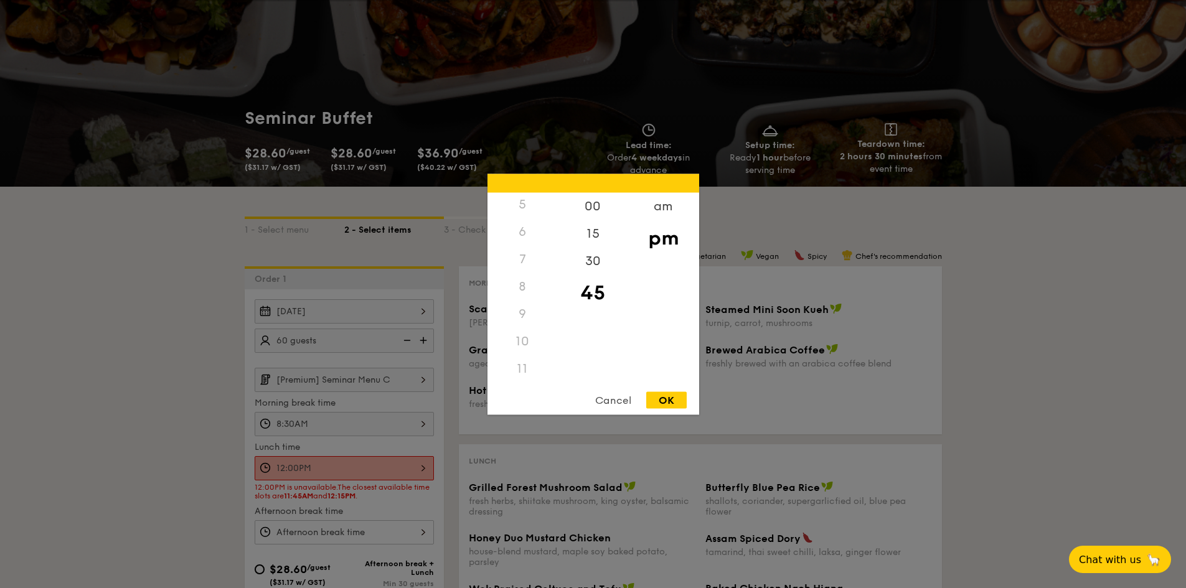
click at [522, 367] on div "11" at bounding box center [522, 368] width 70 height 27
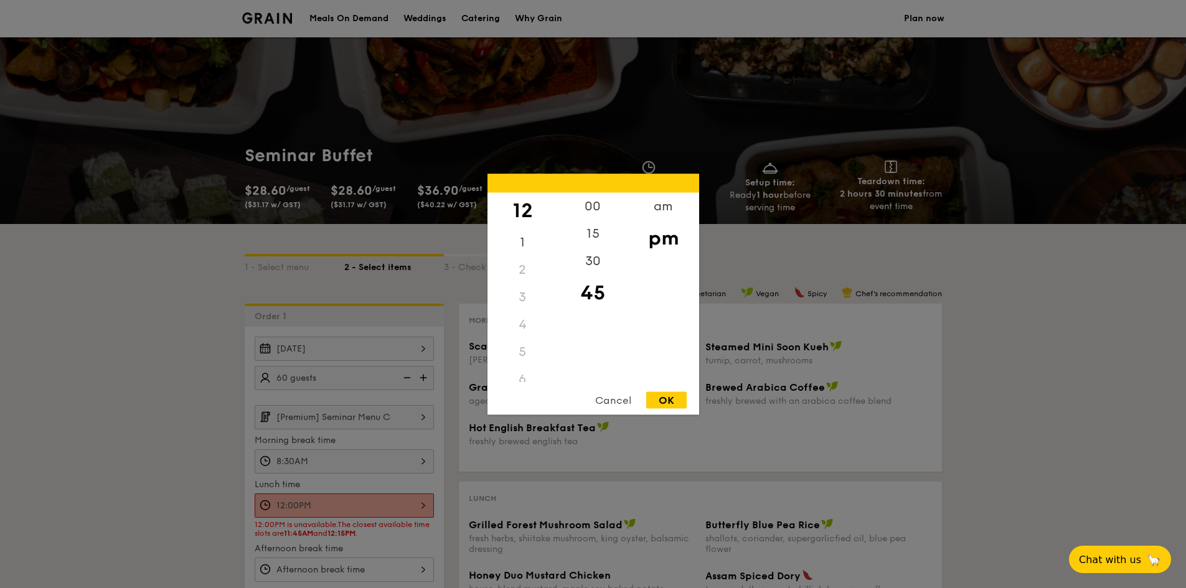
scroll to position [0, 0]
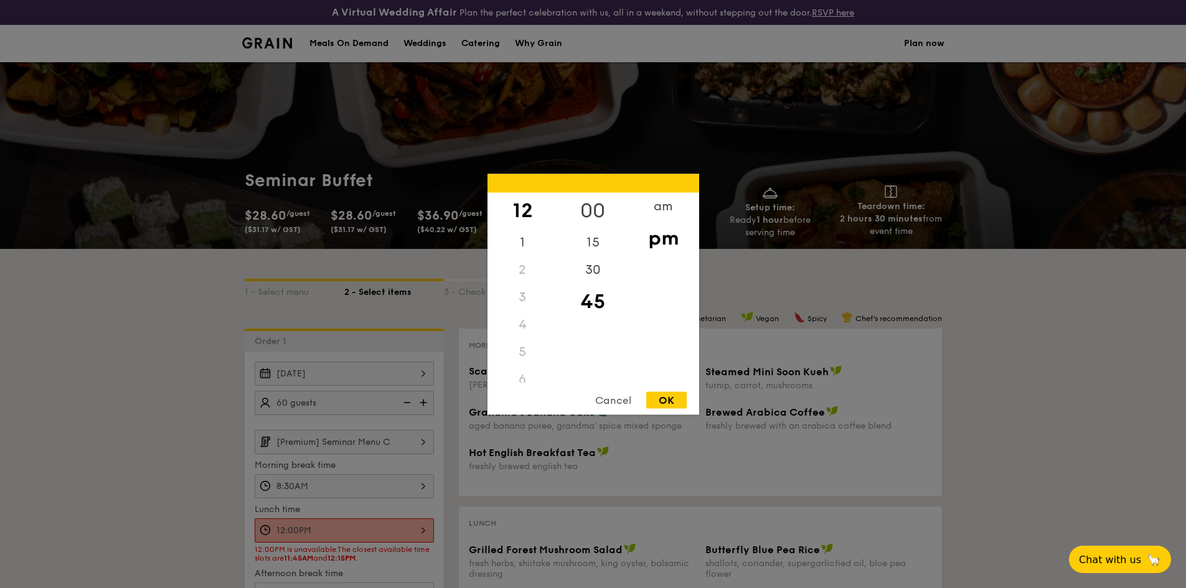
click at [598, 209] on div "00" at bounding box center [593, 210] width 70 height 36
click at [593, 237] on div "15" at bounding box center [593, 246] width 70 height 36
click at [661, 206] on div "am" at bounding box center [663, 210] width 70 height 36
click at [519, 367] on div "11" at bounding box center [522, 364] width 70 height 36
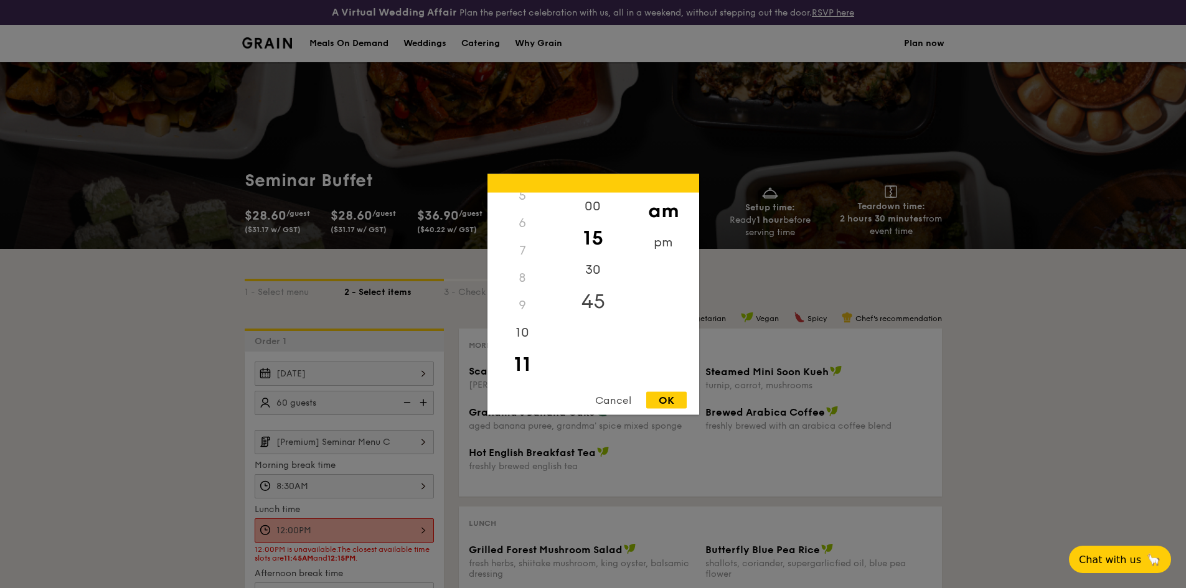
click at [596, 299] on div "45" at bounding box center [593, 301] width 70 height 36
click at [667, 401] on div "OK" at bounding box center [666, 400] width 40 height 17
type input "11:45AM"
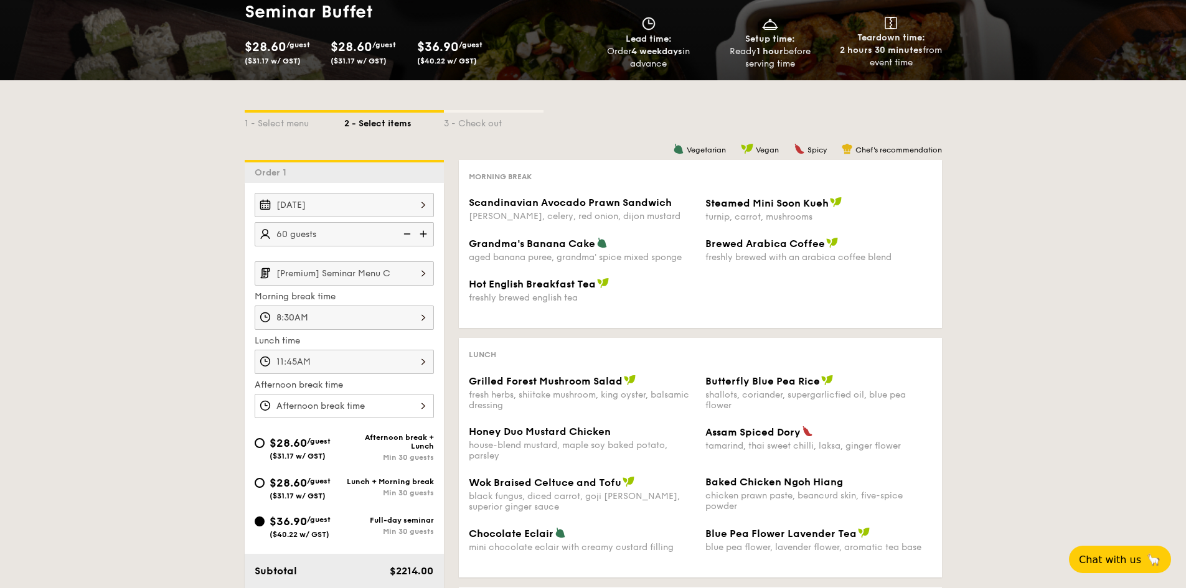
scroll to position [187, 0]
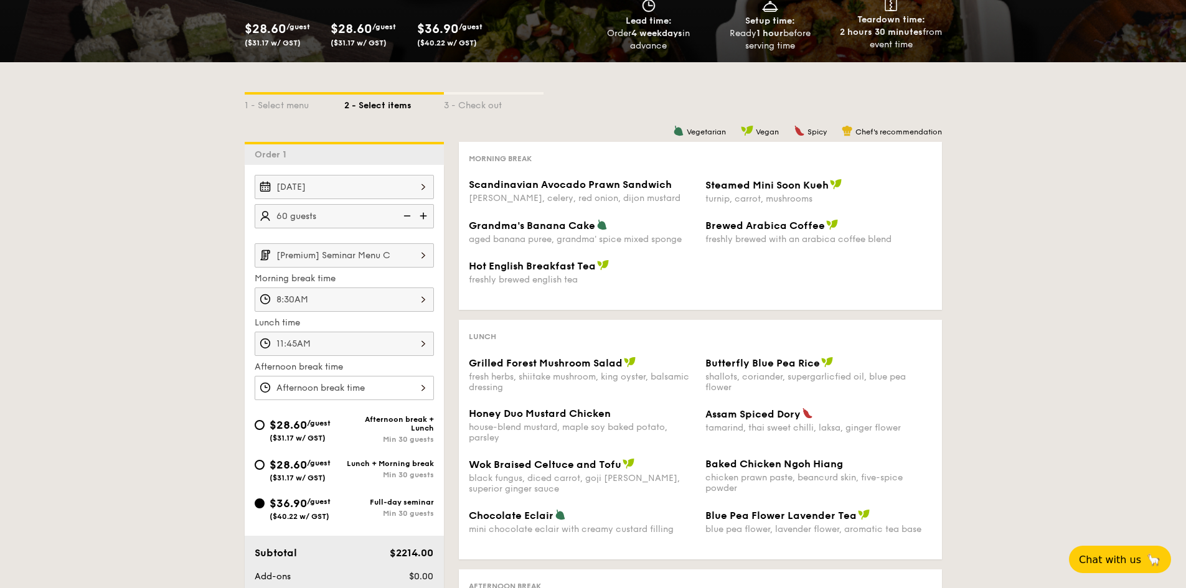
click at [337, 386] on div at bounding box center [344, 388] width 179 height 24
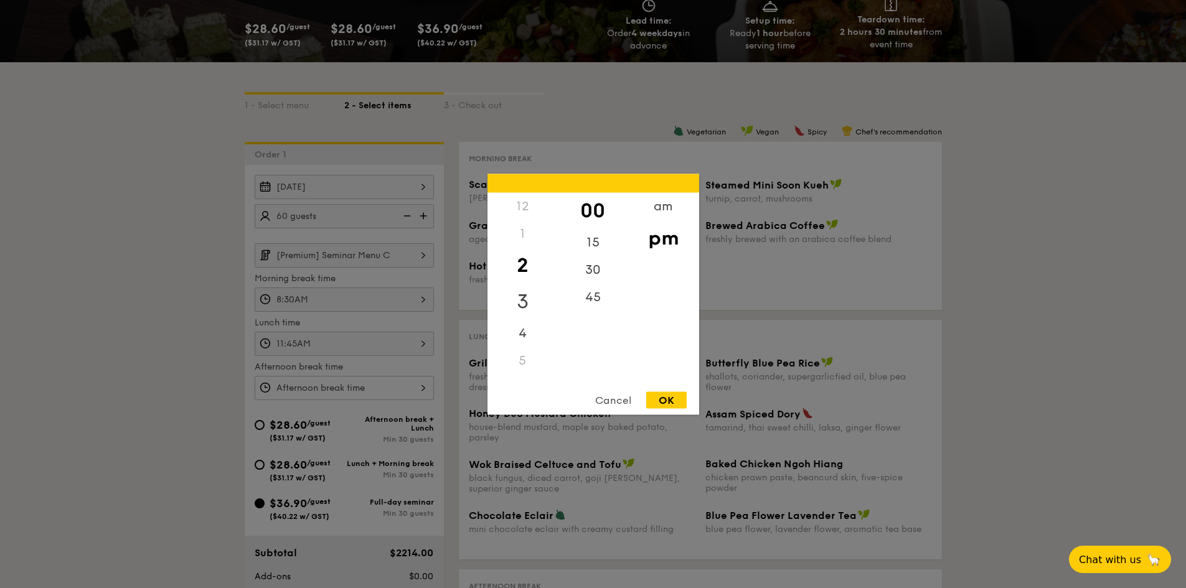
click at [521, 300] on div "3" at bounding box center [522, 301] width 70 height 36
click at [598, 242] on div "15" at bounding box center [593, 246] width 70 height 36
click at [672, 400] on div "OK" at bounding box center [666, 400] width 40 height 17
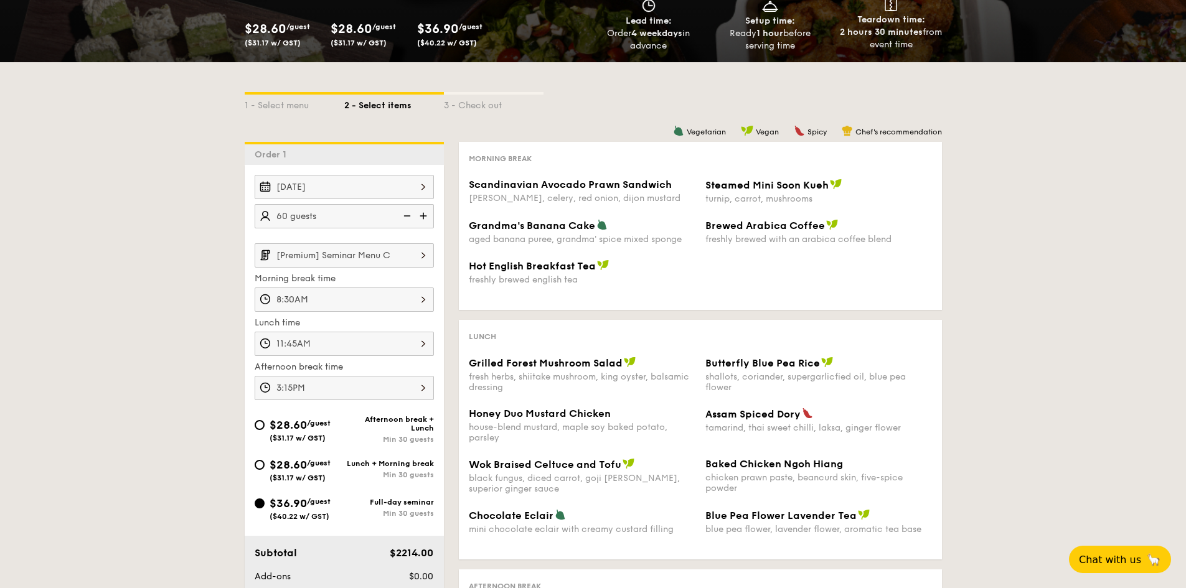
click at [421, 387] on div "3:15PM" at bounding box center [344, 388] width 179 height 24
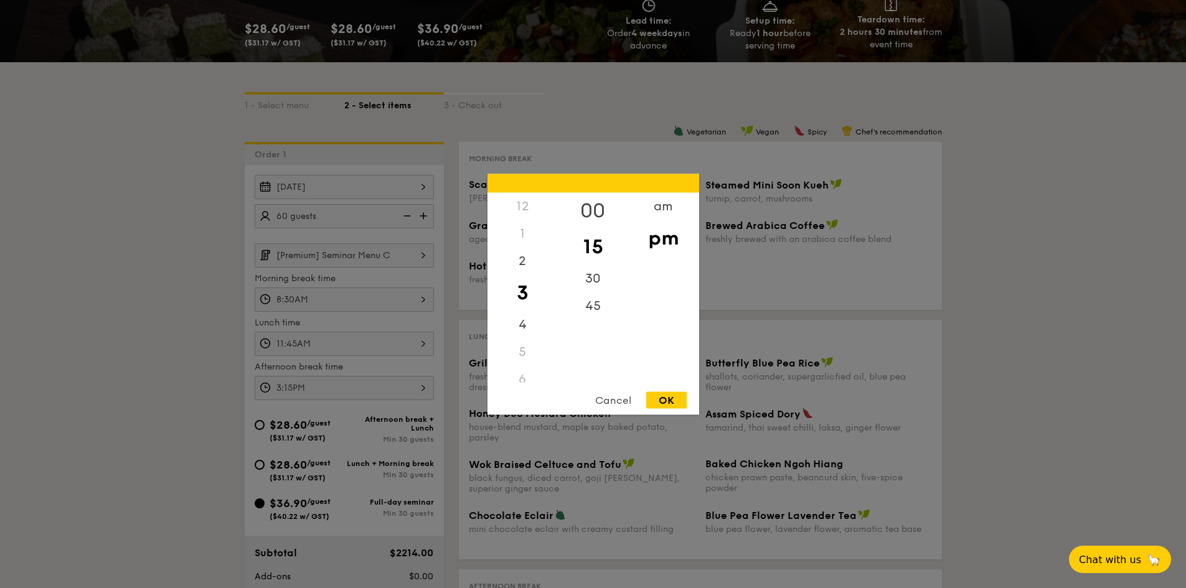
click at [600, 209] on div "00" at bounding box center [593, 210] width 70 height 36
click at [670, 395] on div "OK" at bounding box center [666, 400] width 40 height 17
type input "3:00PM"
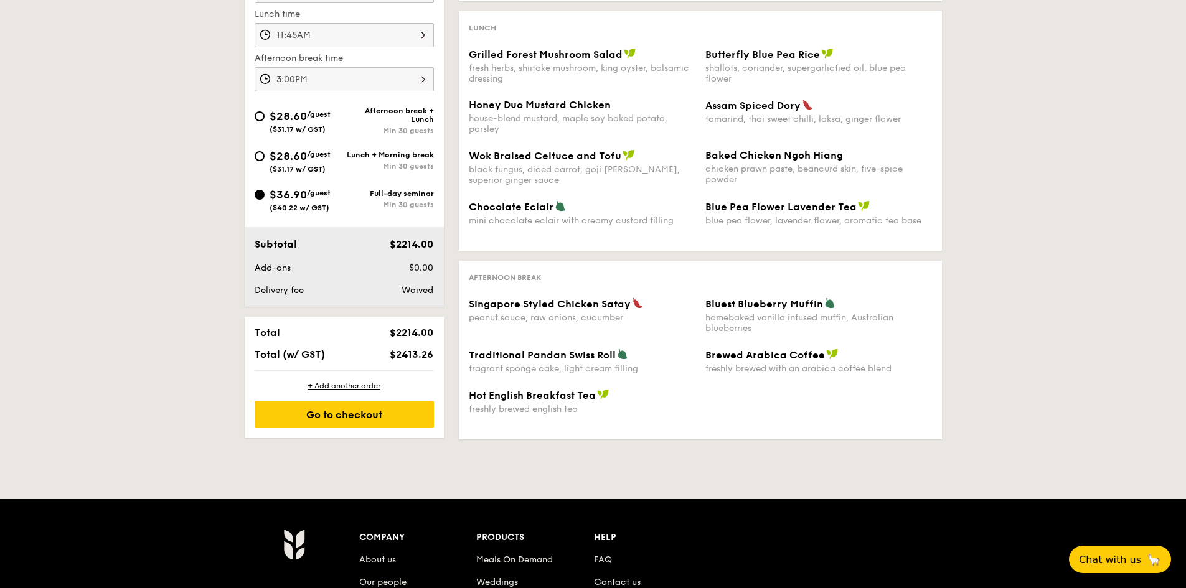
scroll to position [498, 0]
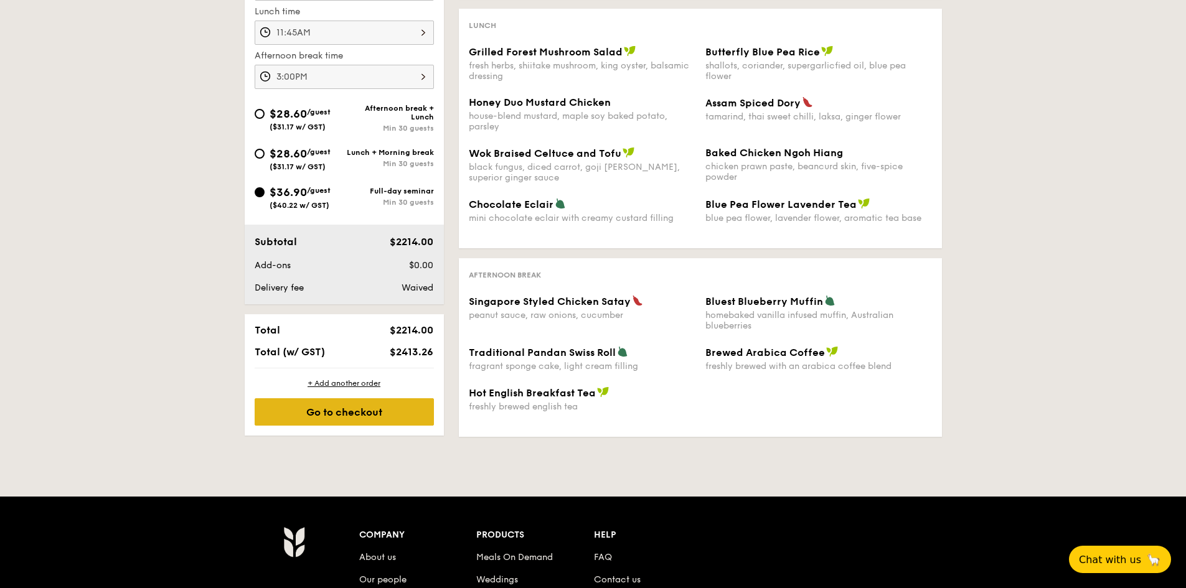
click at [374, 407] on div "Go to checkout" at bounding box center [344, 411] width 179 height 27
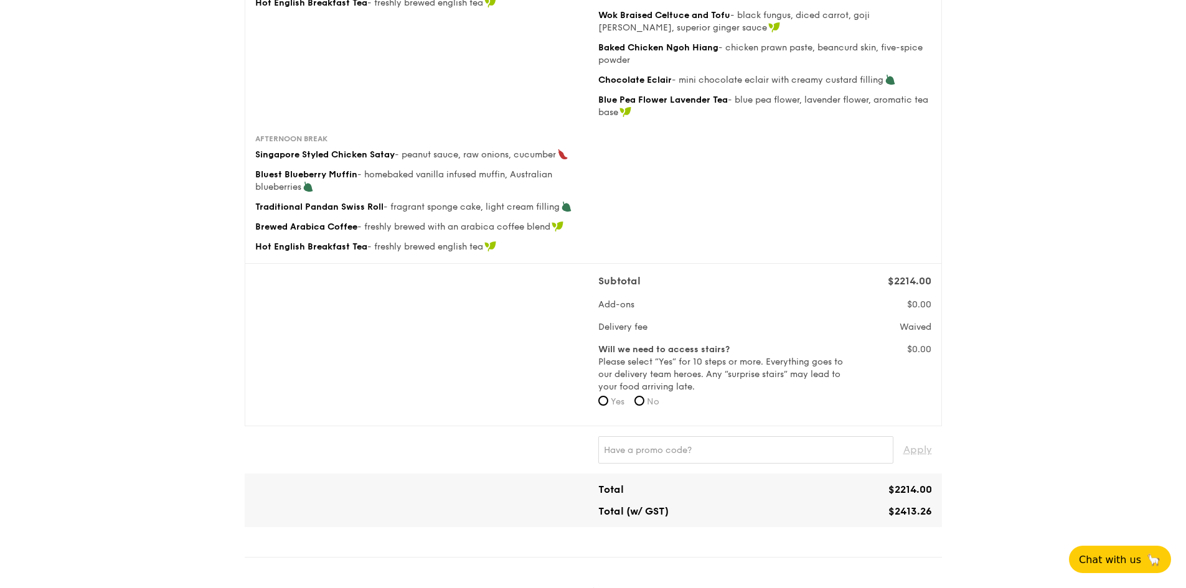
scroll to position [374, 0]
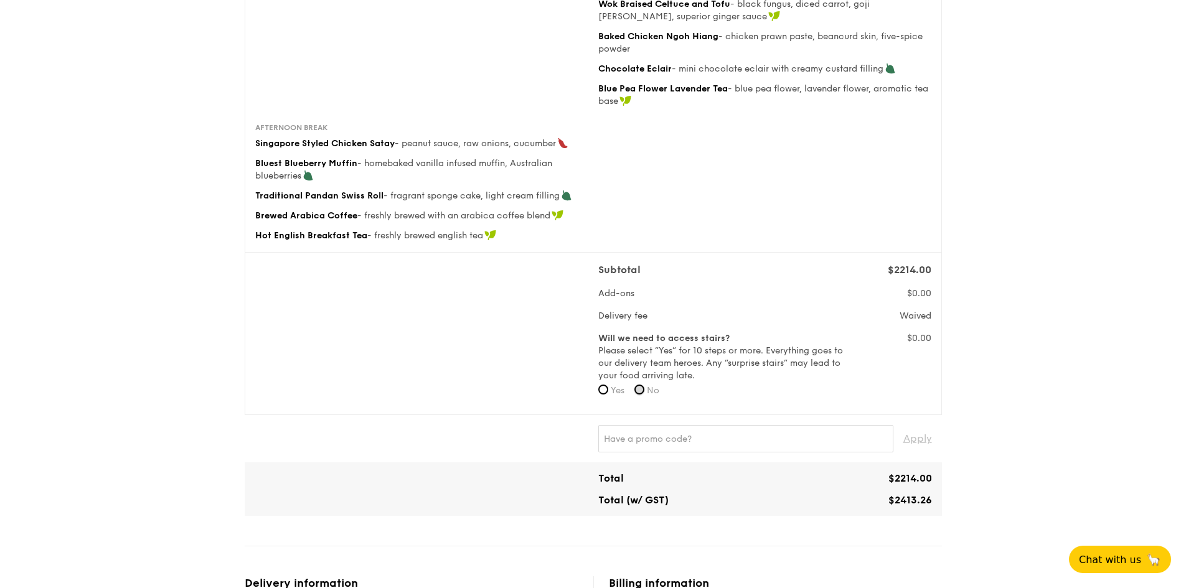
click at [641, 388] on input "No" at bounding box center [639, 390] width 10 height 10
radio input "true"
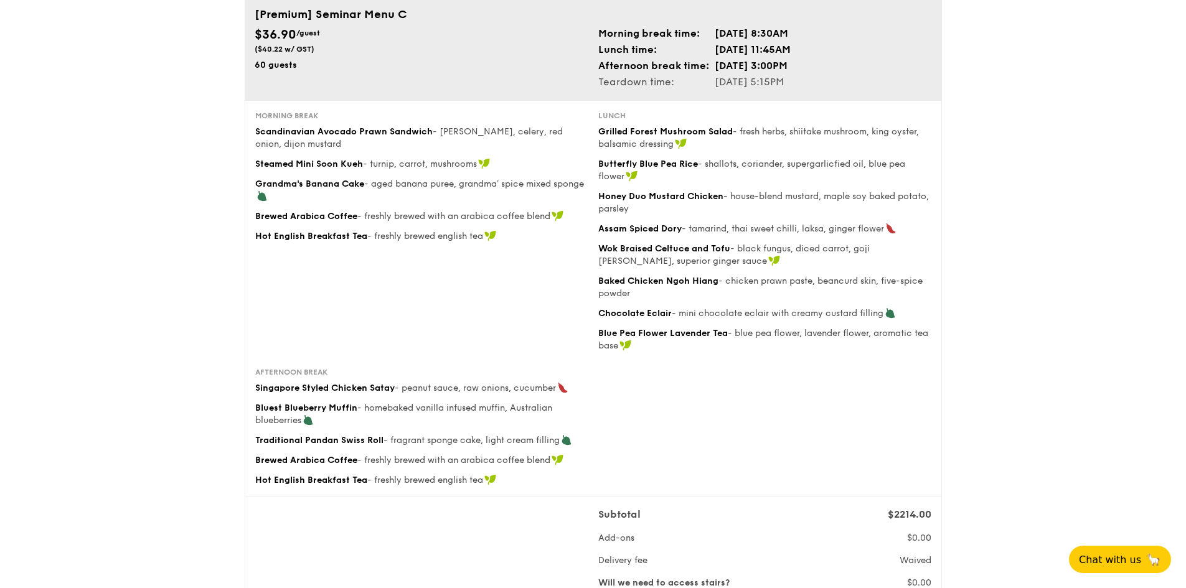
scroll to position [137, 0]
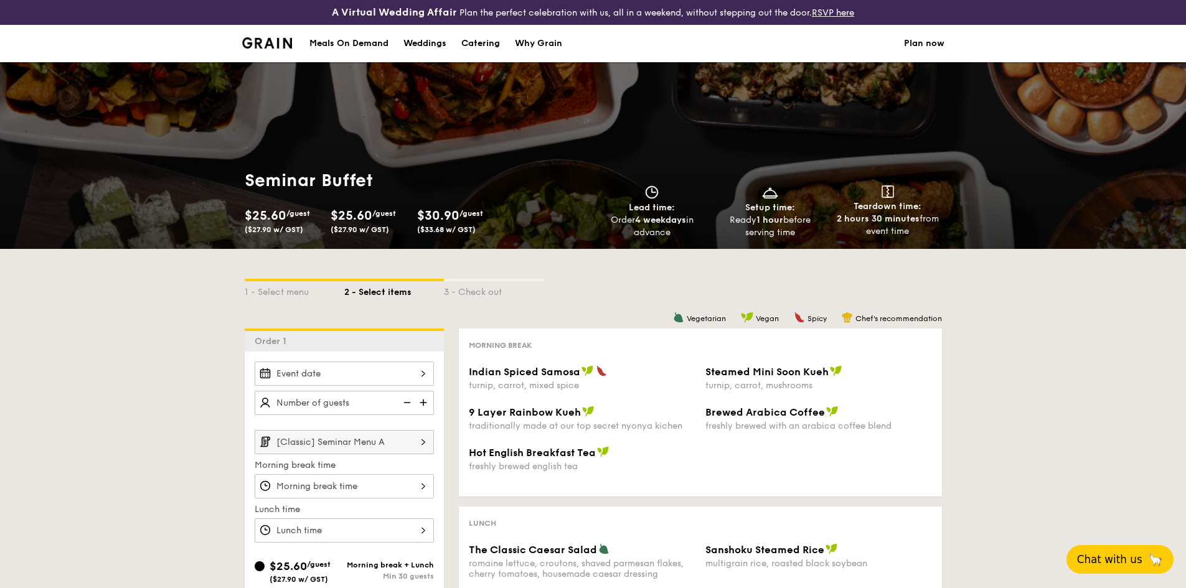
click at [1116, 562] on span "Chat with us" at bounding box center [1109, 559] width 65 height 12
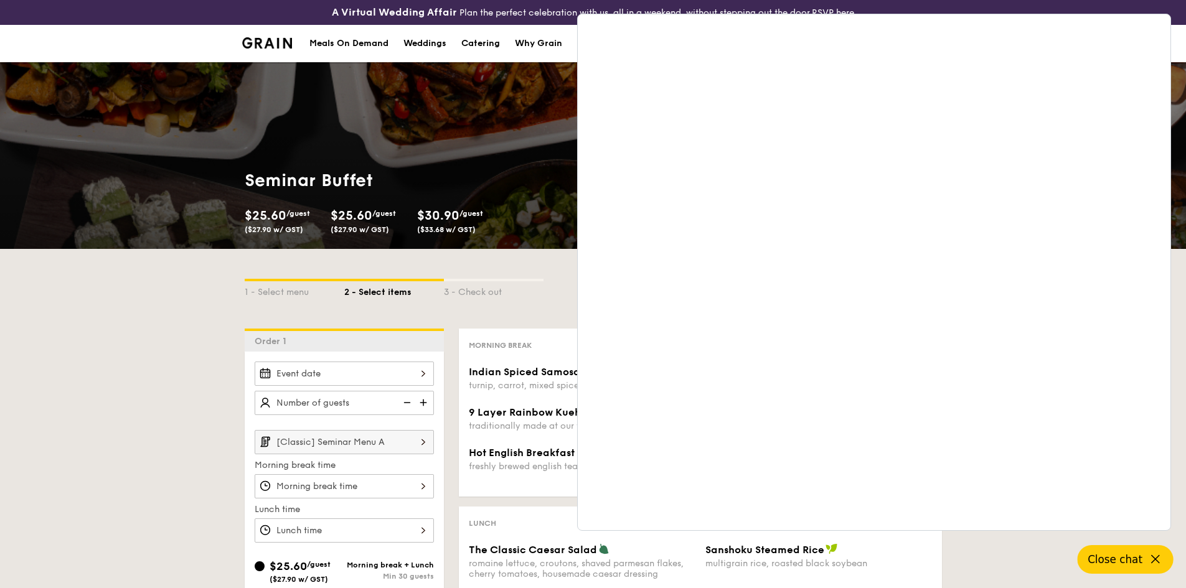
click at [143, 359] on div "1 - Select menu 2 - Select items 3 - Check out Order 1 [Classic] Seminar Menu A…" at bounding box center [593, 591] width 1186 height 685
click at [1116, 558] on span "Close chat" at bounding box center [1115, 559] width 55 height 12
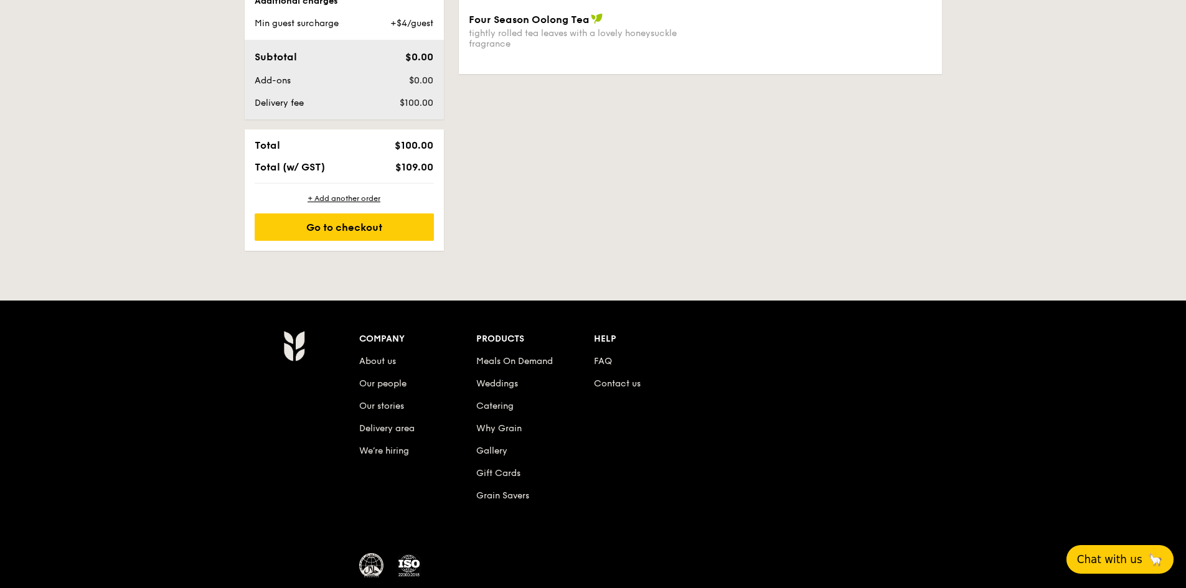
scroll to position [685, 0]
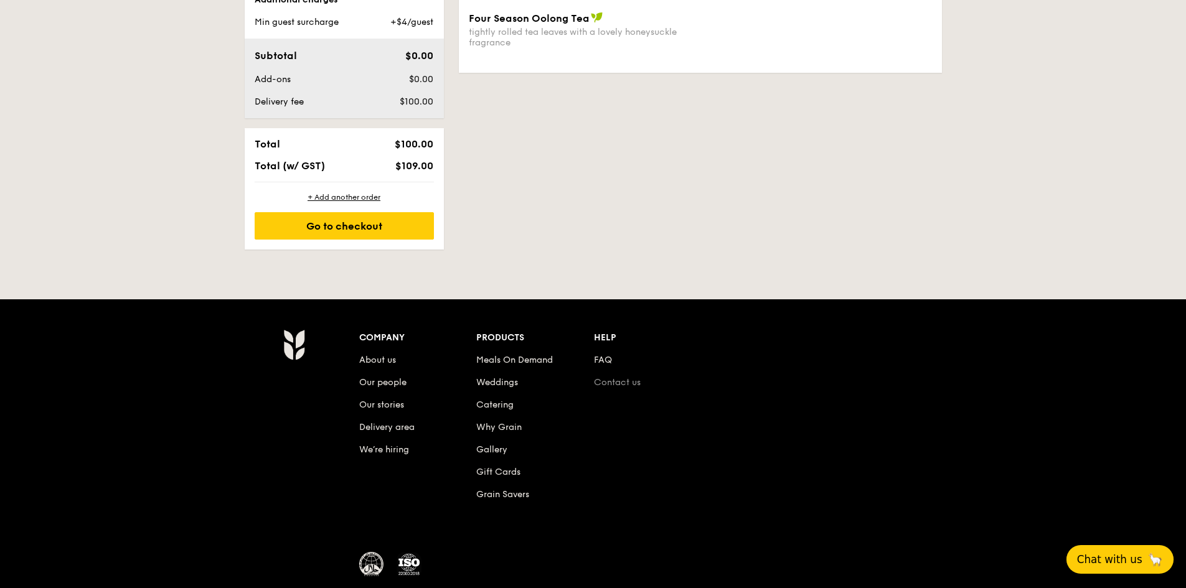
click at [611, 380] on link "Contact us" at bounding box center [617, 382] width 47 height 11
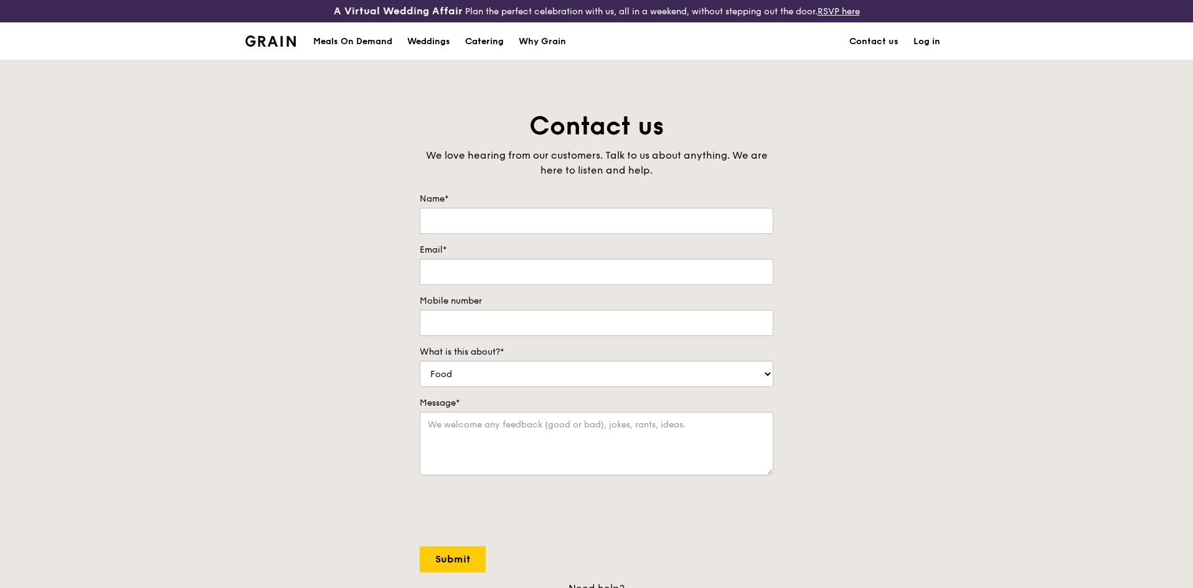
click at [476, 38] on div "Catering" at bounding box center [484, 41] width 39 height 37
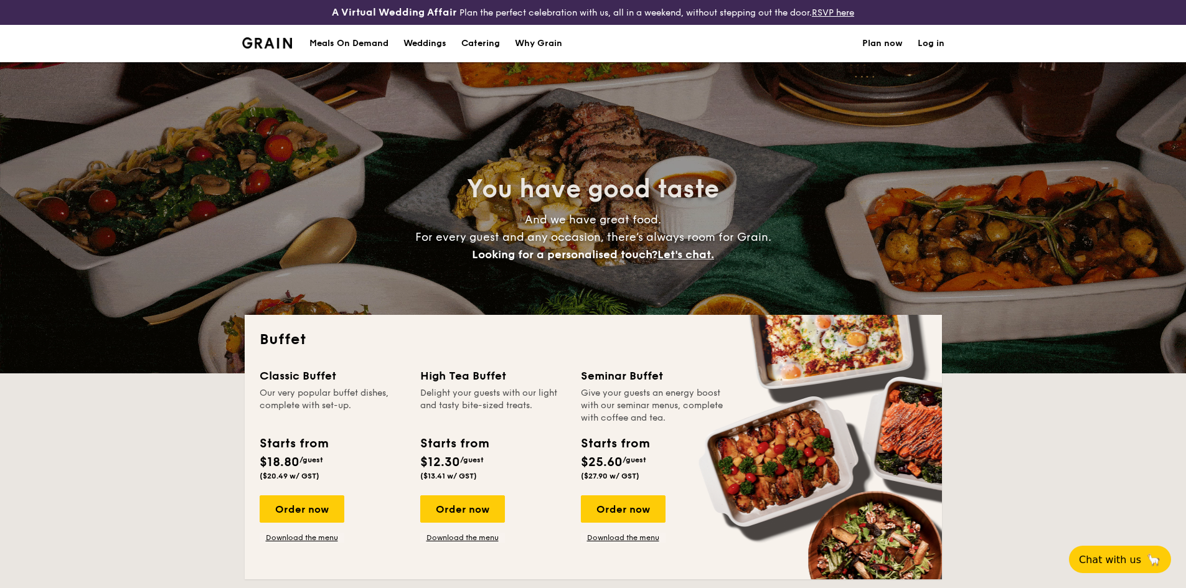
select select
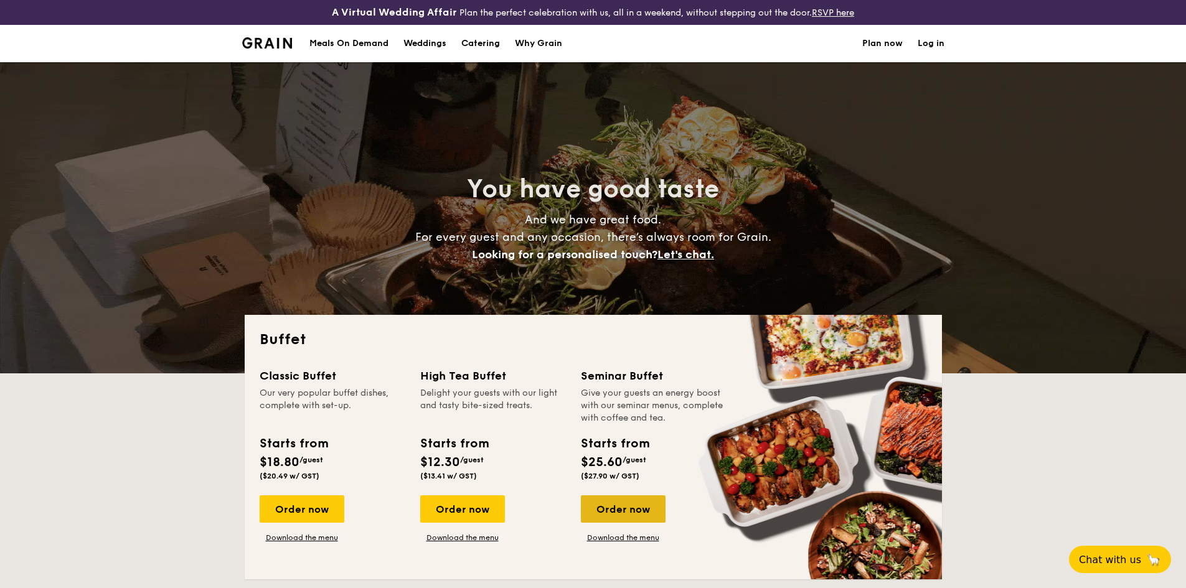
click at [629, 507] on div "Order now" at bounding box center [623, 509] width 85 height 27
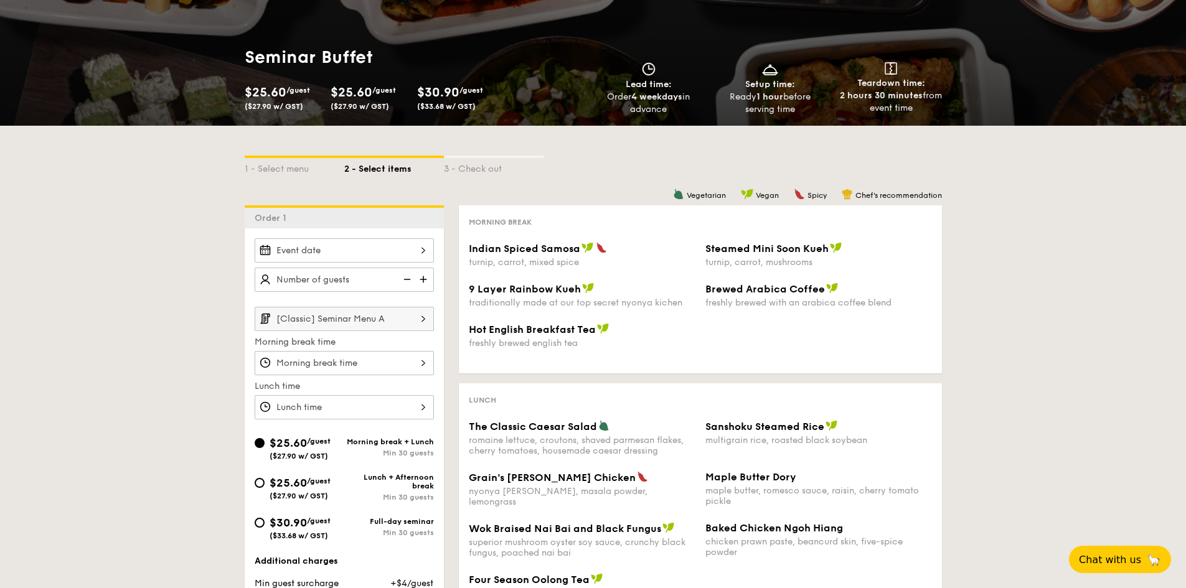
scroll to position [125, 0]
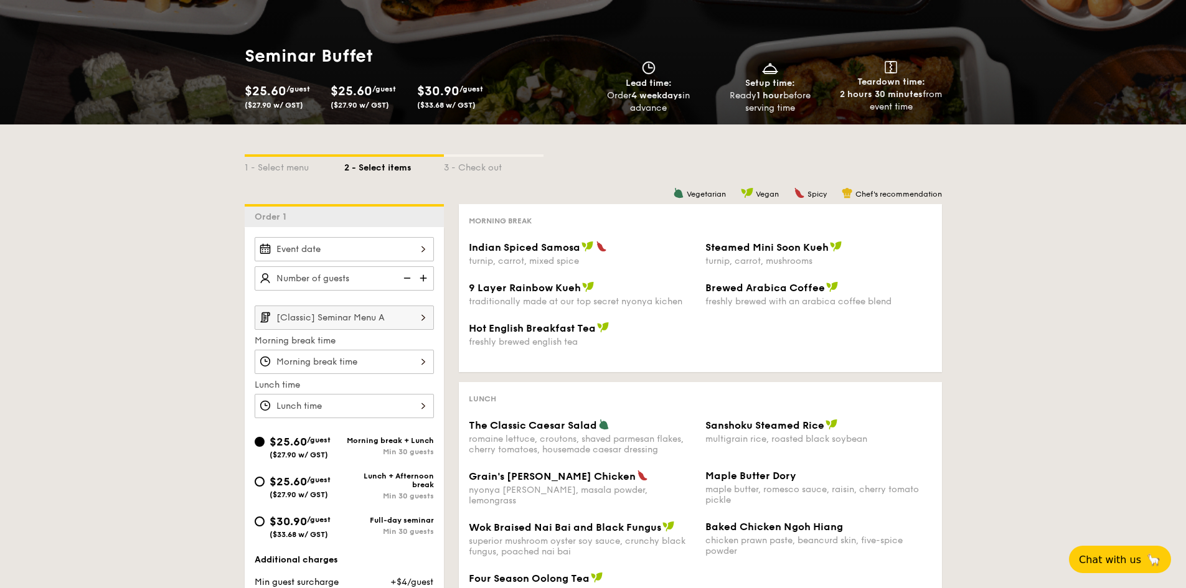
click at [421, 248] on div "2025 Oct 01 October 2025 Mon Tue Wed Thu Fri Sat Sun 1 2 3 4 5 6 7 8 9 10 11 12…" at bounding box center [344, 249] width 179 height 24
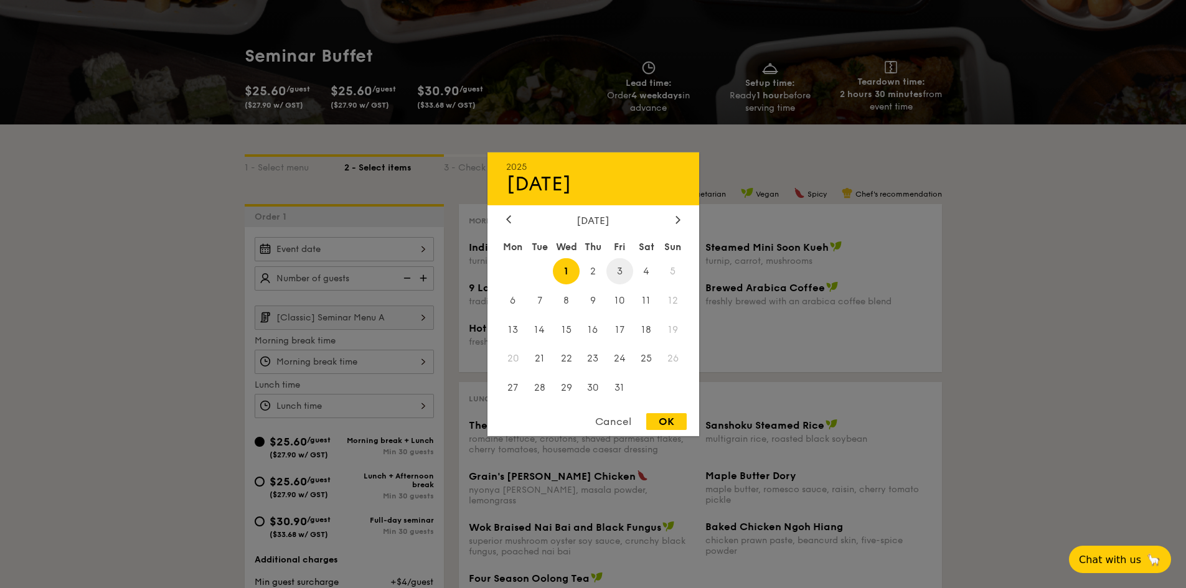
click at [624, 270] on span "3" at bounding box center [619, 271] width 27 height 27
click at [670, 419] on div "OK" at bounding box center [666, 421] width 40 height 17
type input "Oct 03, 2025"
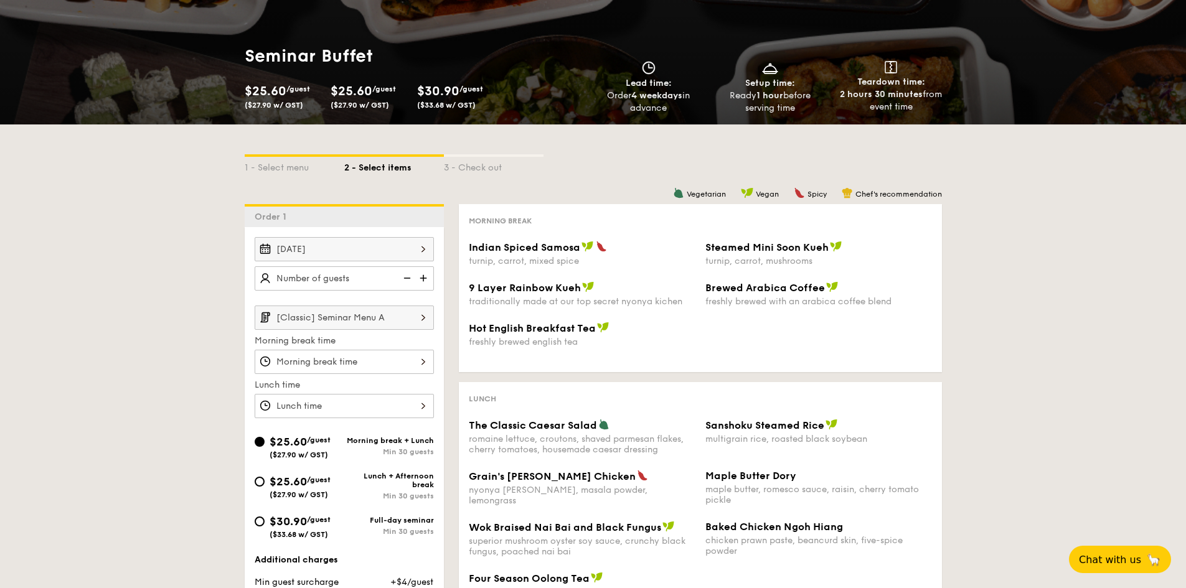
click at [422, 275] on img at bounding box center [424, 278] width 19 height 24
click at [424, 275] on img at bounding box center [424, 278] width 19 height 24
click at [424, 276] on img at bounding box center [424, 278] width 19 height 24
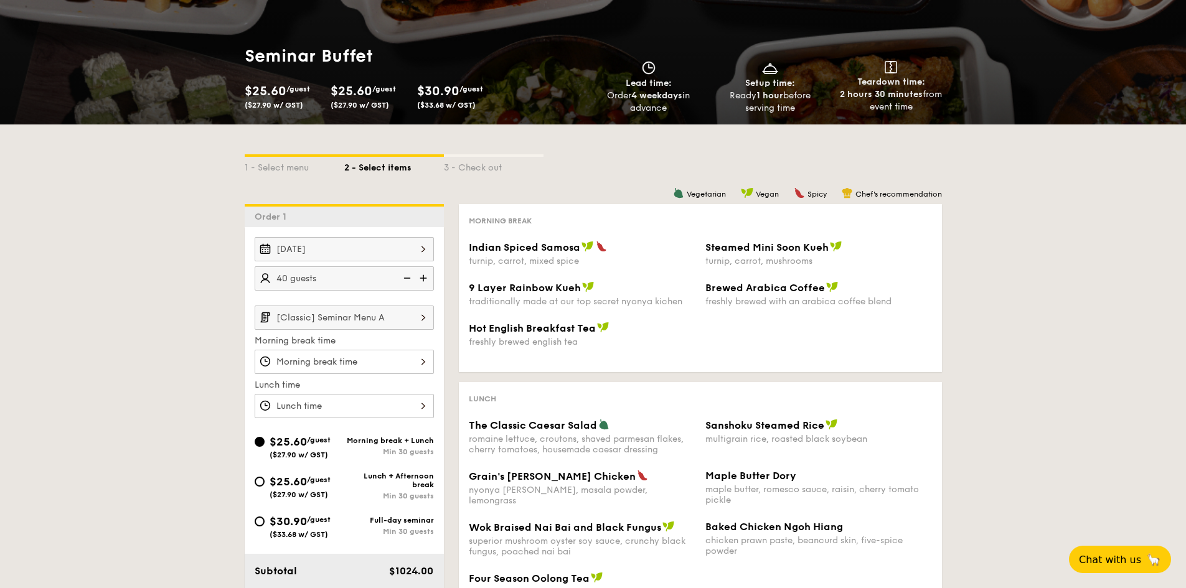
click at [424, 276] on img at bounding box center [424, 278] width 19 height 24
type input "60 guests"
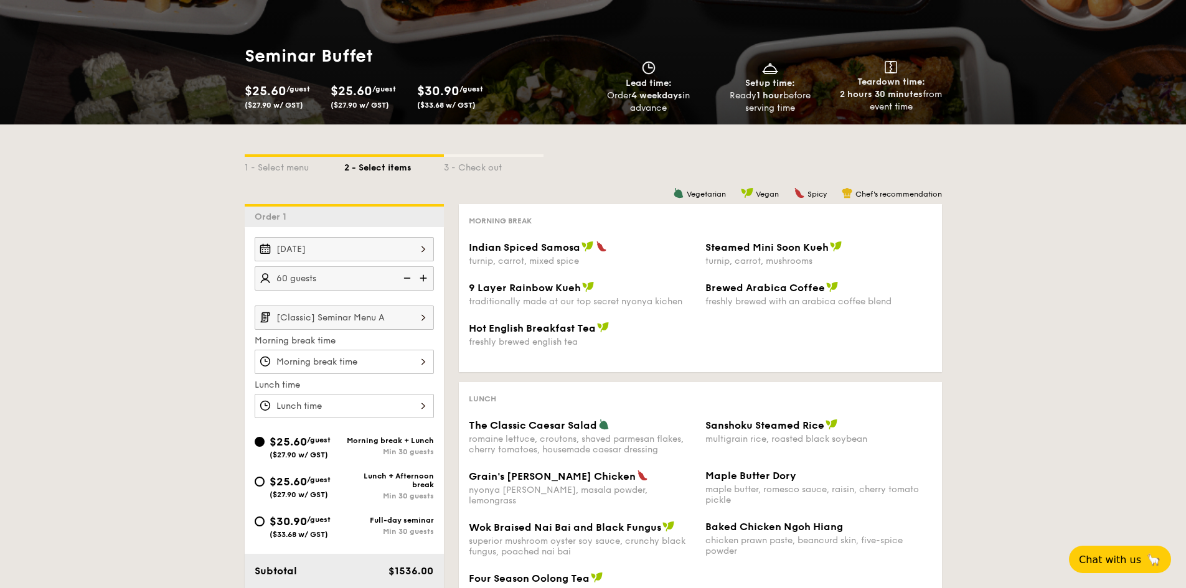
click at [421, 321] on img at bounding box center [423, 318] width 21 height 24
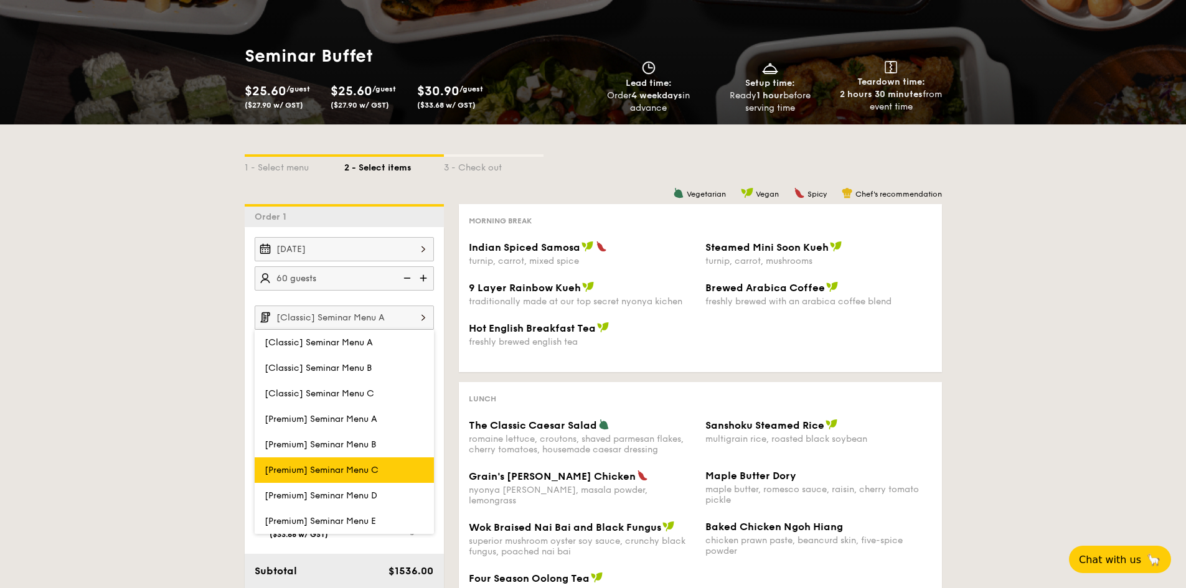
click at [377, 470] on span "[Premium] Seminar Menu C" at bounding box center [322, 470] width 114 height 11
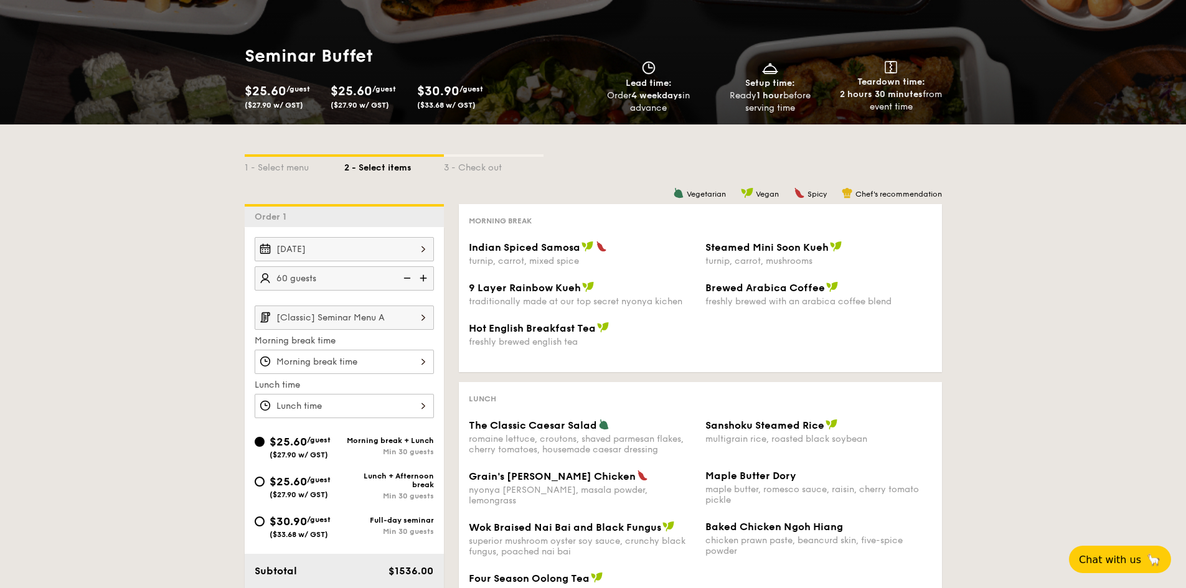
click at [401, 315] on input "[Classic] Seminar Menu A" at bounding box center [344, 318] width 179 height 24
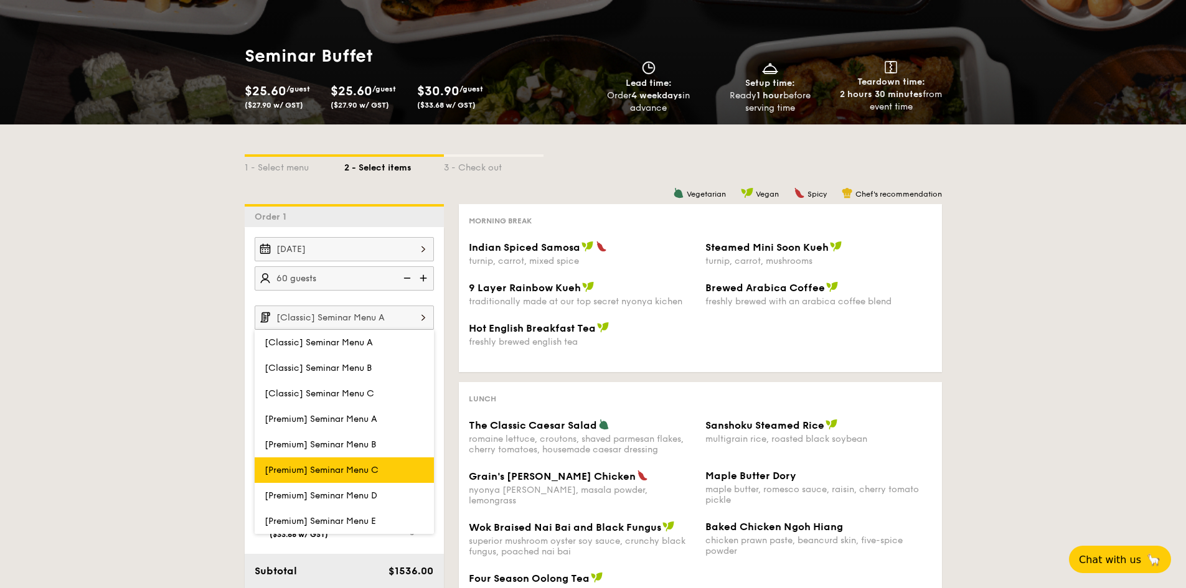
click at [344, 471] on span "[Premium] Seminar Menu C" at bounding box center [322, 470] width 114 height 11
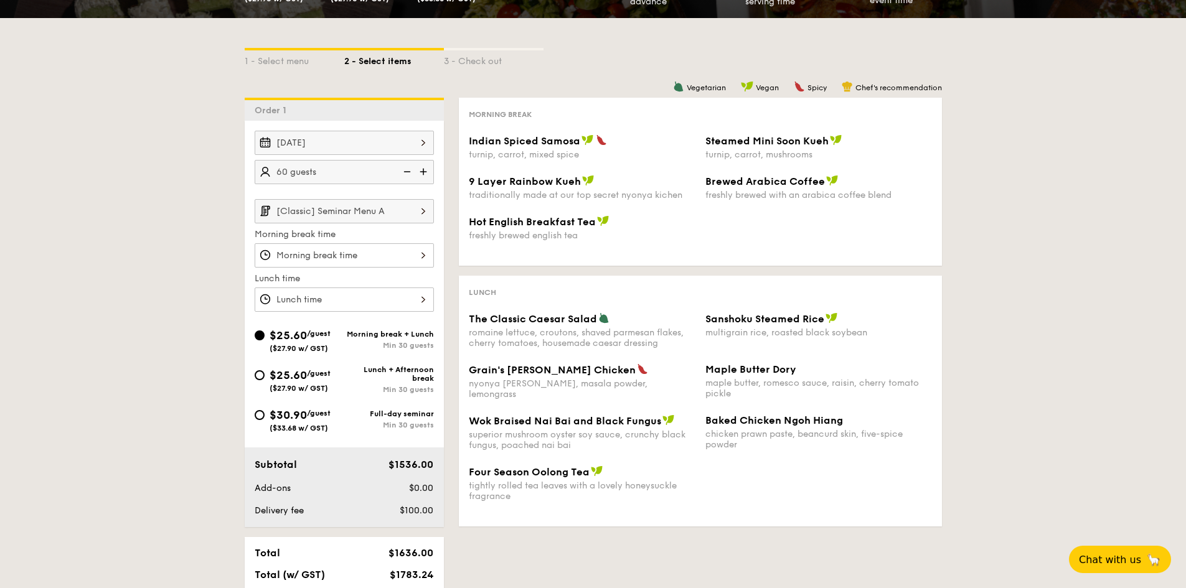
scroll to position [249, 0]
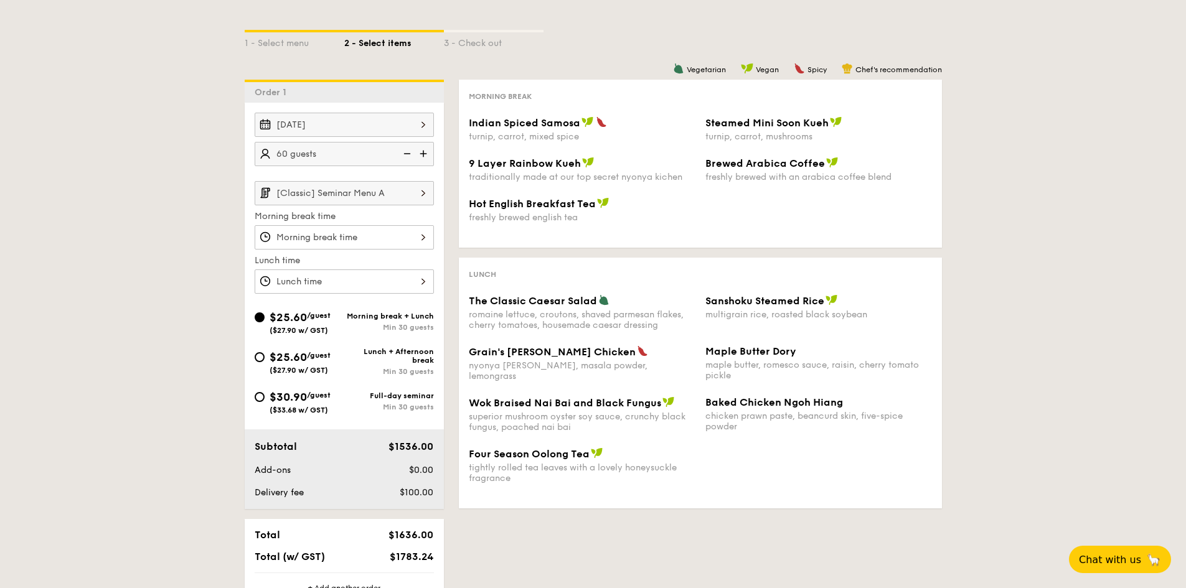
click at [348, 238] on div at bounding box center [344, 237] width 179 height 24
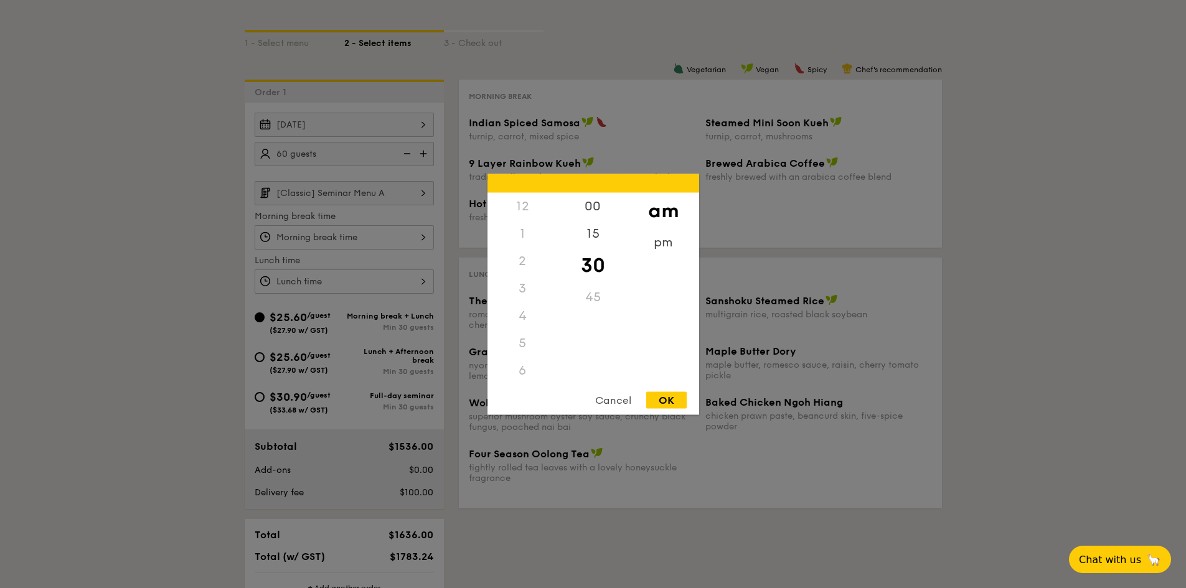
scroll to position [137, 0]
click at [521, 289] on div "8" at bounding box center [522, 293] width 70 height 36
click at [674, 402] on div "OK" at bounding box center [666, 400] width 40 height 17
type input "8:30AM"
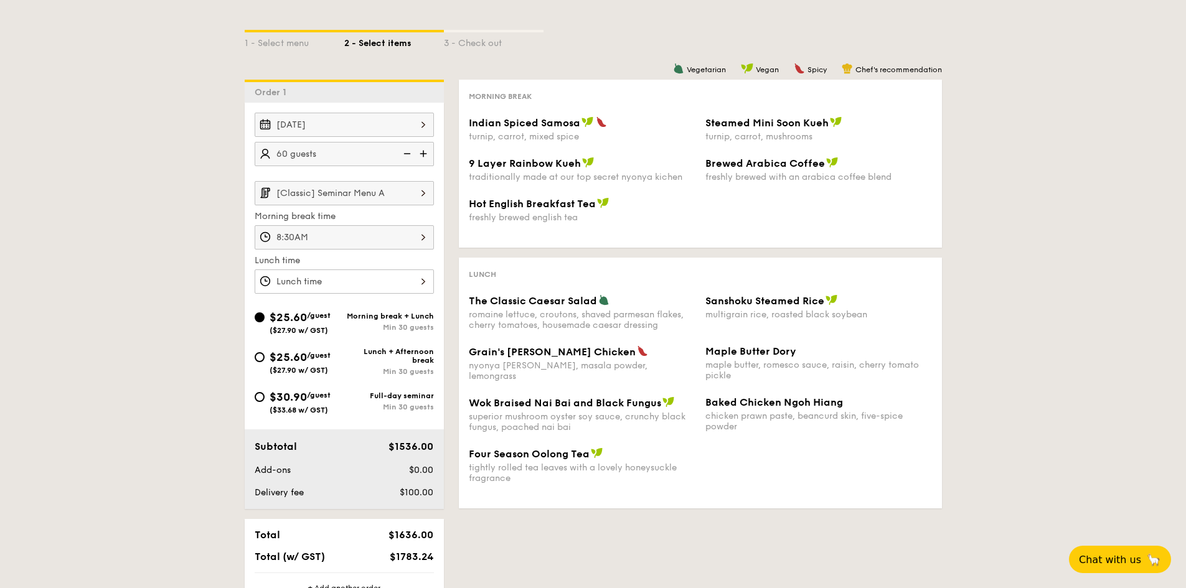
click at [322, 190] on input "[Classic] Seminar Menu A" at bounding box center [344, 193] width 179 height 24
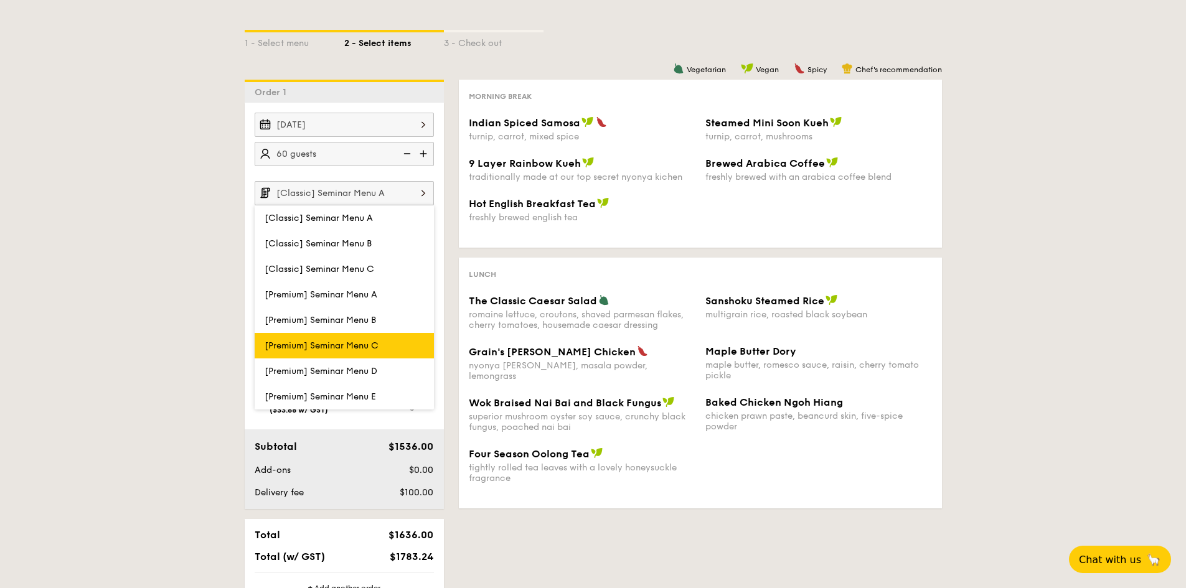
click at [273, 339] on label "[Premium] Seminar Menu C" at bounding box center [344, 346] width 179 height 26
click at [0, 0] on input "[Premium] Seminar Menu C" at bounding box center [0, 0] width 0 height 0
type input "[Premium] Seminar Menu C"
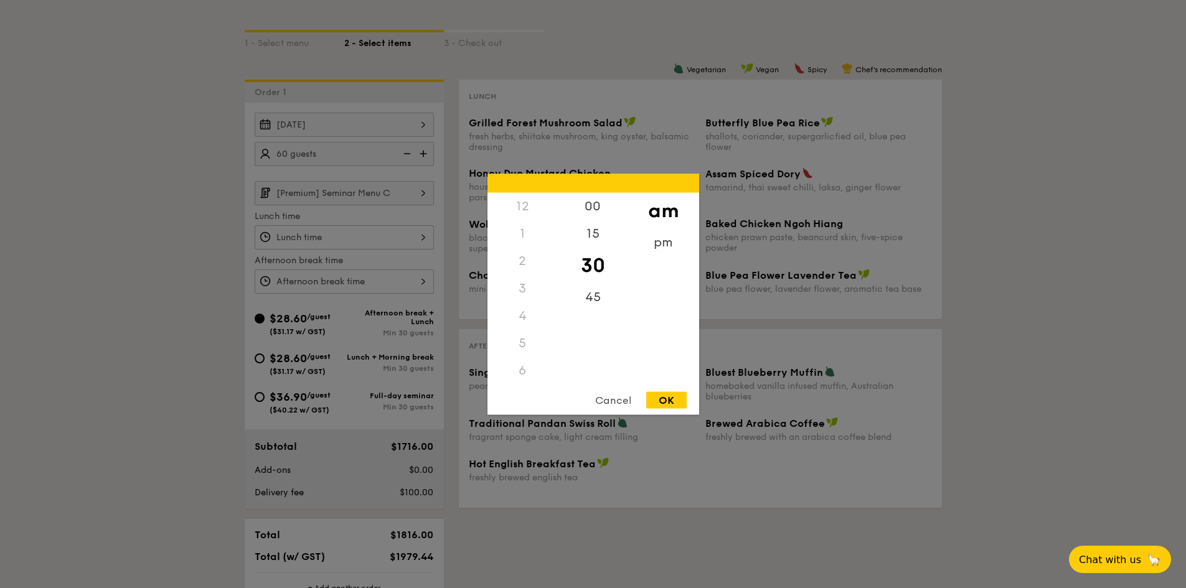
click at [288, 237] on div "12 1 2 3 4 5 6 7 8 9 10 11 00 15 30 45 am pm Cancel OK" at bounding box center [344, 237] width 179 height 24
click at [258, 394] on div at bounding box center [593, 294] width 1186 height 588
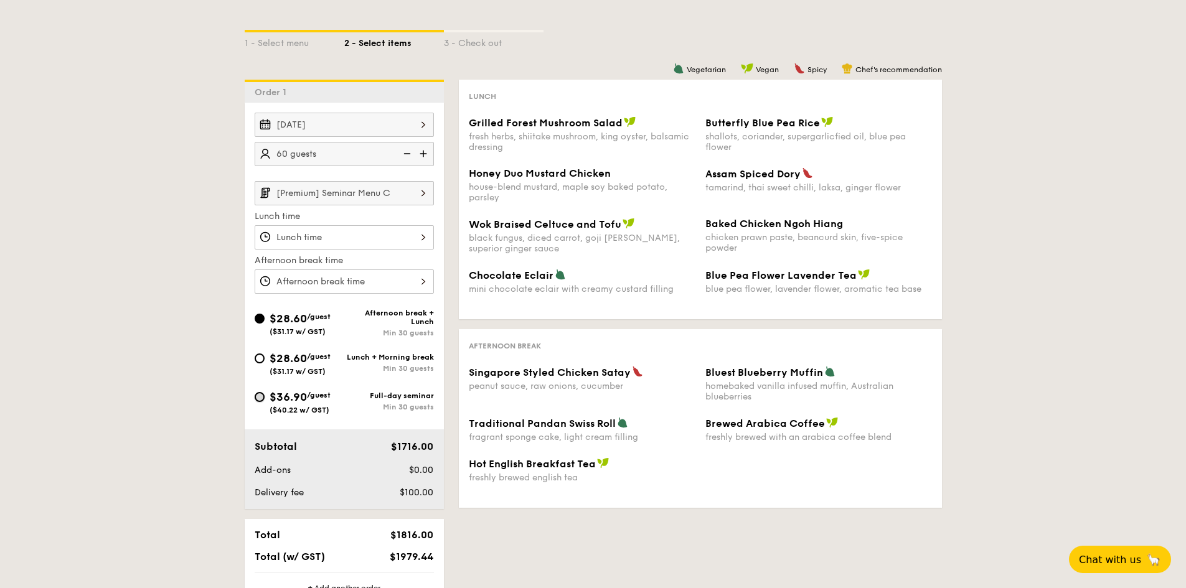
click at [261, 398] on input "$36.90 /guest ($40.22 w/ GST) Full-day seminar Min 30 guests" at bounding box center [260, 397] width 10 height 10
radio input "true"
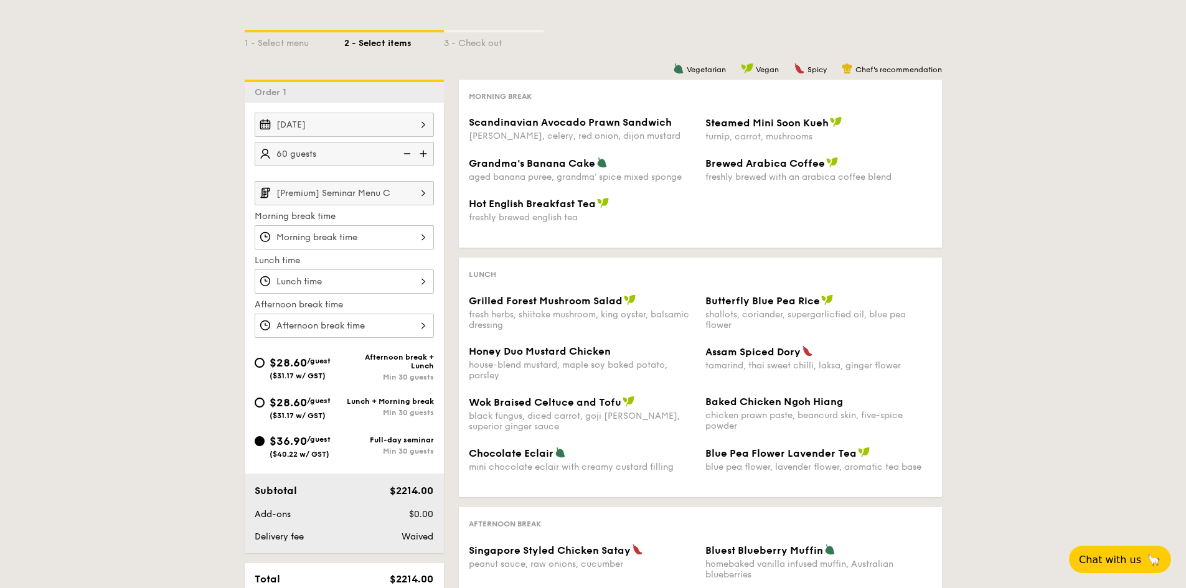
click at [337, 236] on div at bounding box center [344, 237] width 179 height 24
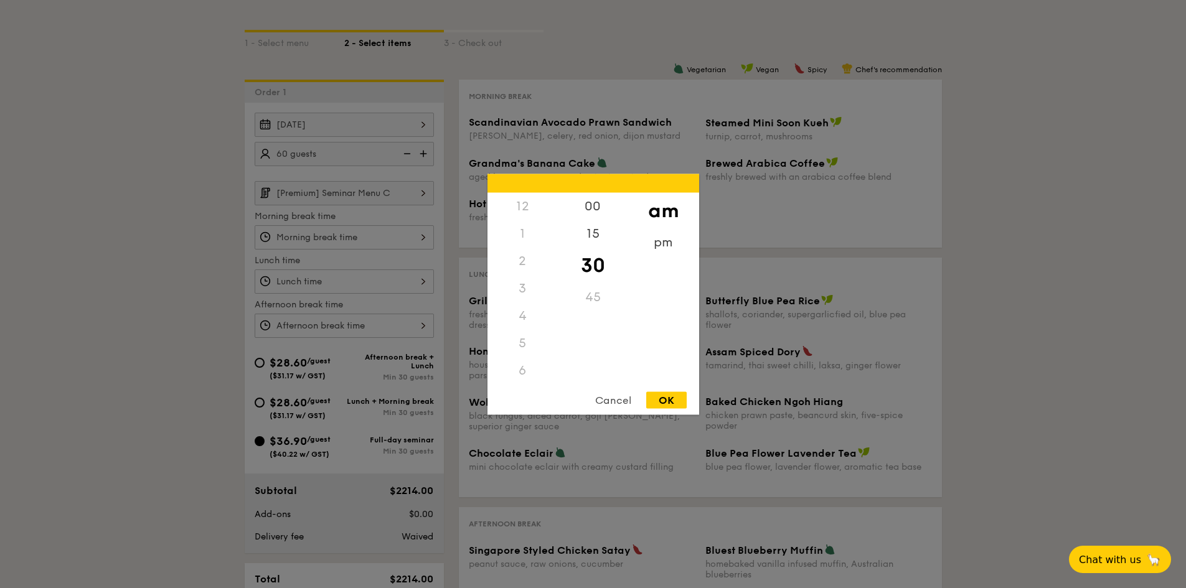
scroll to position [137, 0]
click at [519, 289] on div "8" at bounding box center [522, 293] width 70 height 36
click at [670, 401] on div "OK" at bounding box center [666, 400] width 40 height 17
type input "8:30AM"
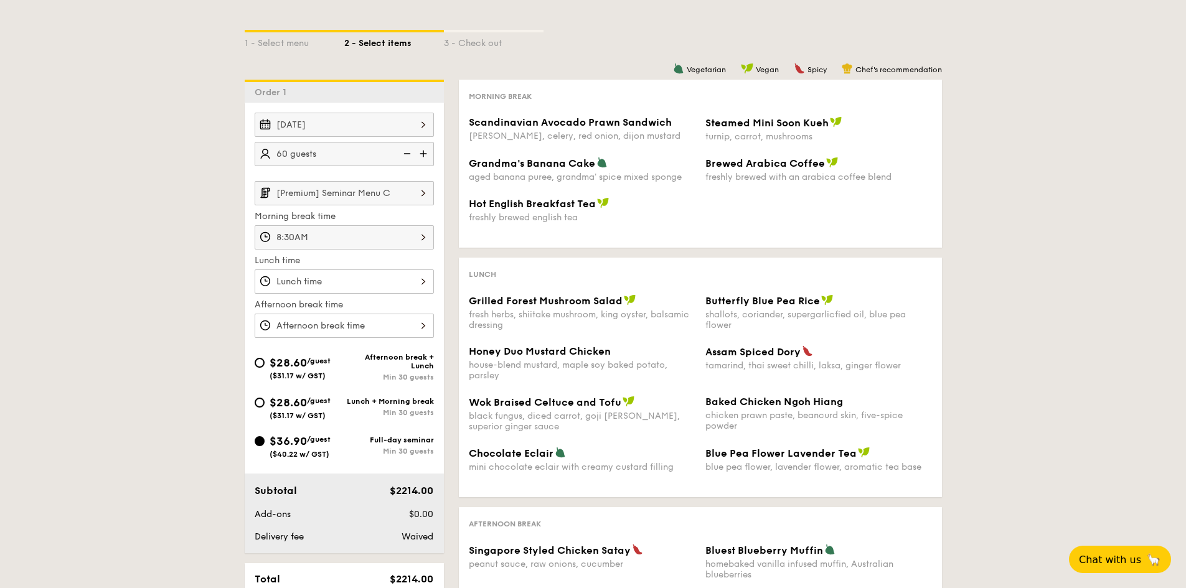
click at [306, 278] on div at bounding box center [344, 282] width 179 height 24
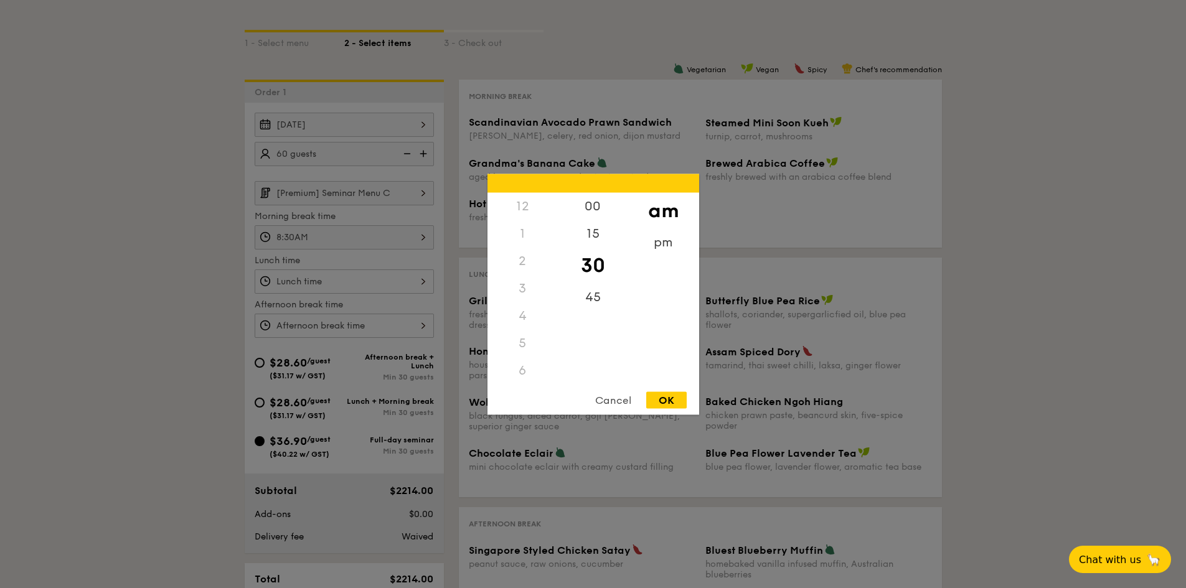
scroll to position [148, 0]
click at [600, 303] on div "45" at bounding box center [593, 301] width 70 height 36
click at [670, 403] on div "OK" at bounding box center [666, 400] width 40 height 17
type input "11:45AM"
click at [293, 319] on div "12 1 2 3 4 5 6 7 8 9 10 11 00 15 30 45 am pm Cancel OK" at bounding box center [344, 326] width 179 height 24
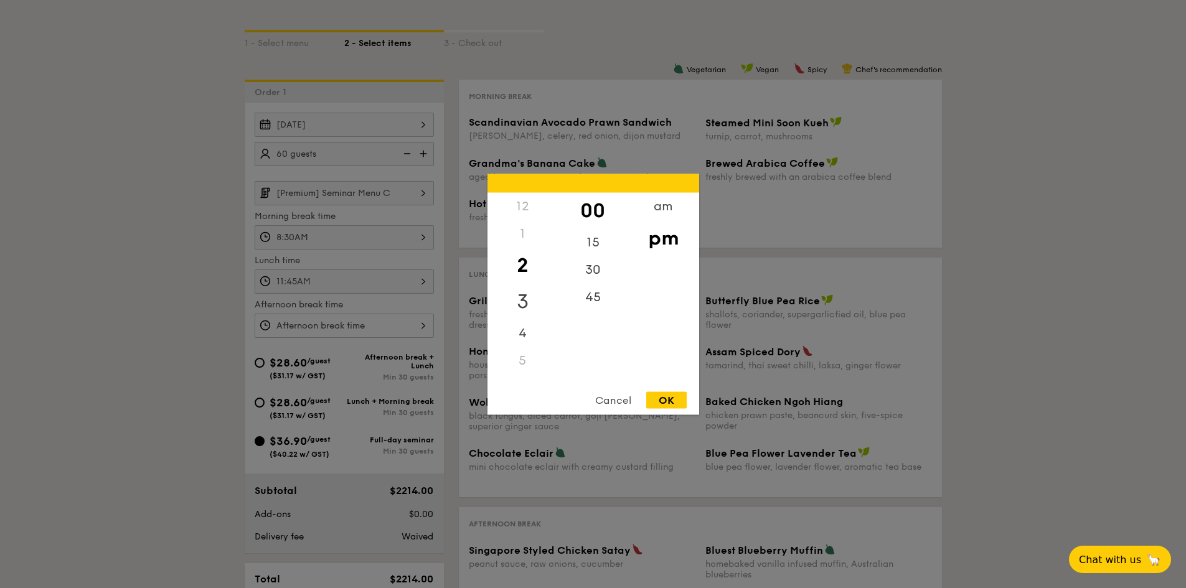
click at [523, 301] on div "3" at bounding box center [522, 301] width 70 height 36
click at [669, 398] on div "OK" at bounding box center [666, 400] width 40 height 17
type input "3:00PM"
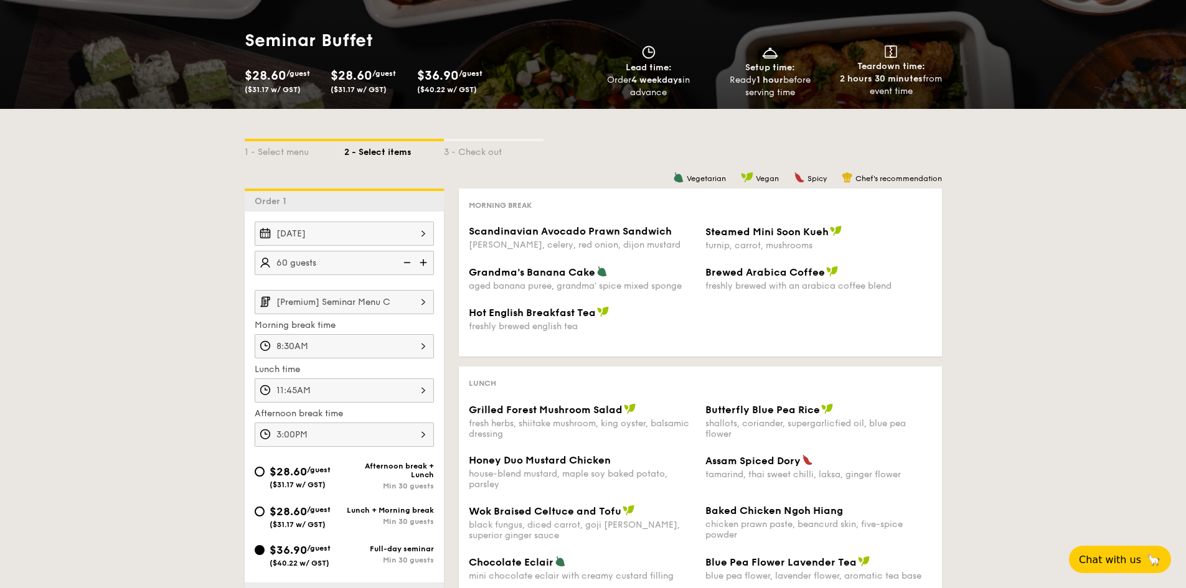
scroll to position [0, 0]
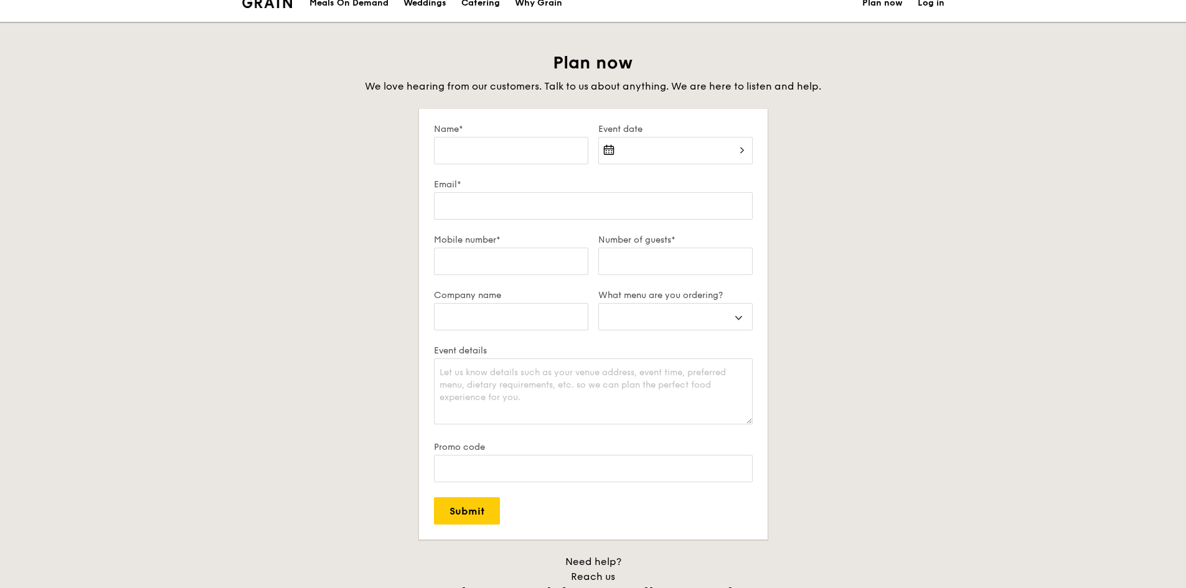
scroll to position [62, 0]
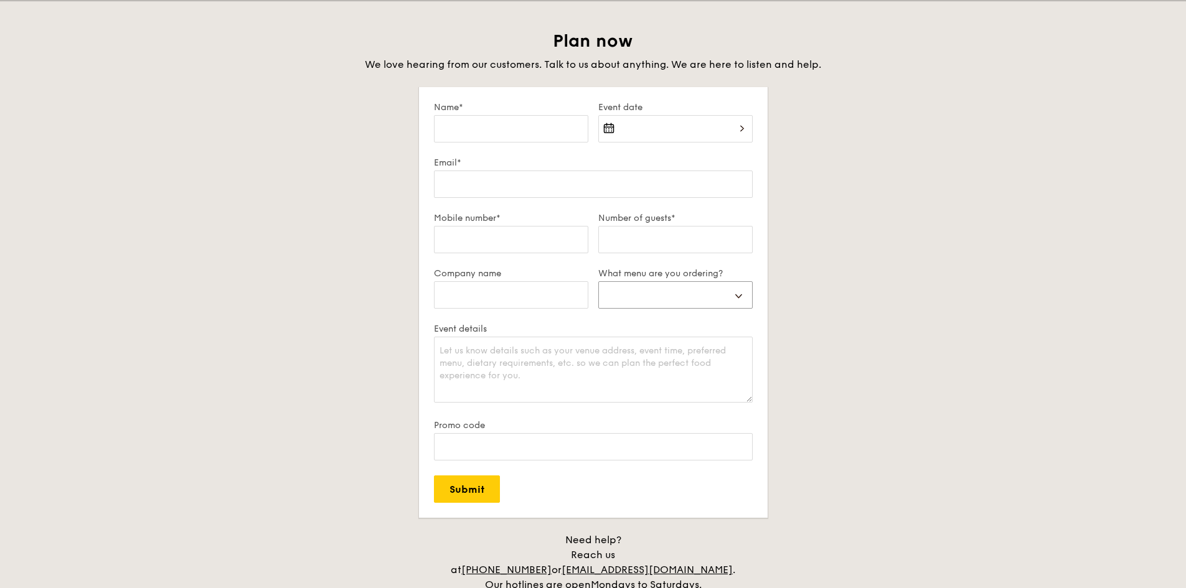
click at [741, 286] on select "Buffet Mini Buffet High Tea Canapés Meal Boxes Wedding" at bounding box center [675, 294] width 154 height 27
select select "buffet"
click at [598, 281] on select "Buffet Mini Buffet High Tea Canapés Meal Boxes Wedding" at bounding box center [675, 294] width 154 height 27
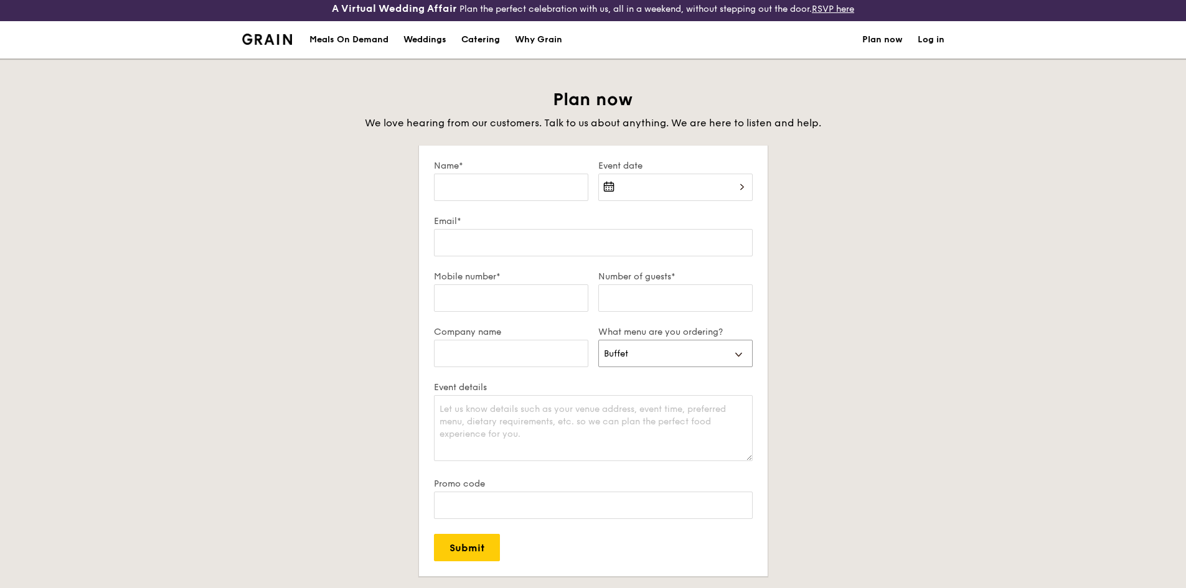
scroll to position [187, 0]
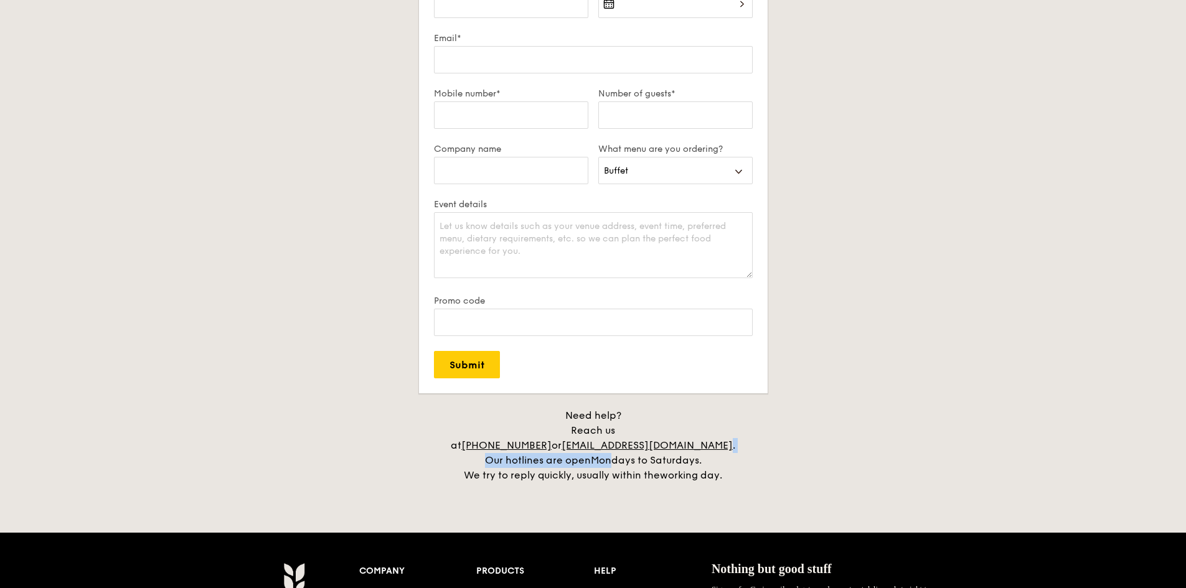
drag, startPoint x: 733, startPoint y: 436, endPoint x: 612, endPoint y: 439, distance: 121.4
click at [613, 439] on div "Need help? Reach us at [PHONE_NUMBER] or [EMAIL_ADDRESS][DOMAIN_NAME] . Our hot…" at bounding box center [593, 445] width 311 height 75
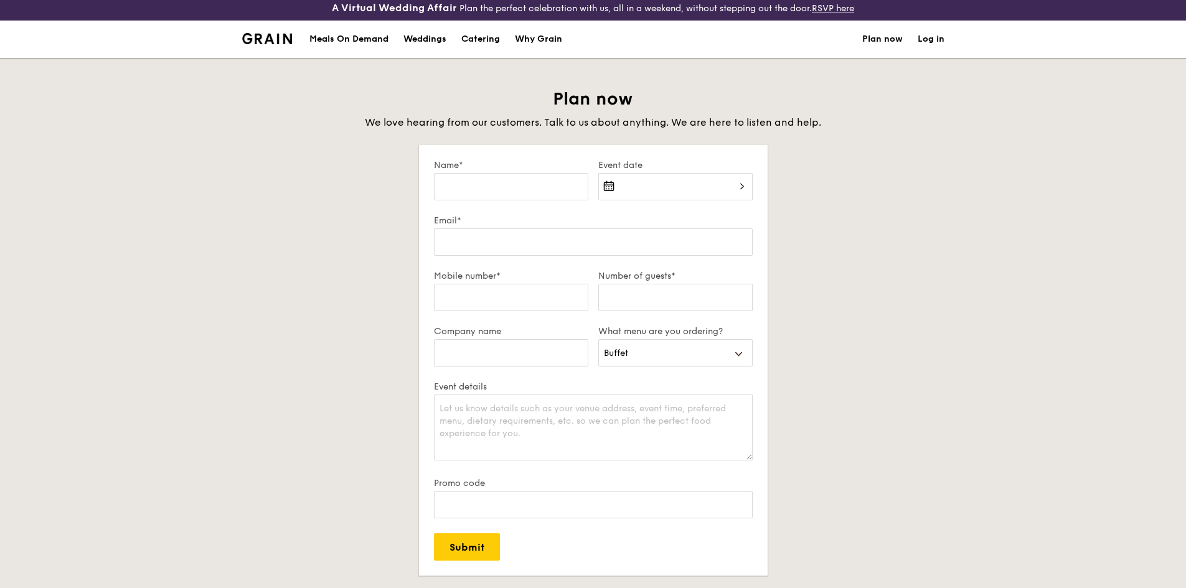
scroll to position [0, 0]
